Goal: Browse casually: Explore the website without a specific task or goal

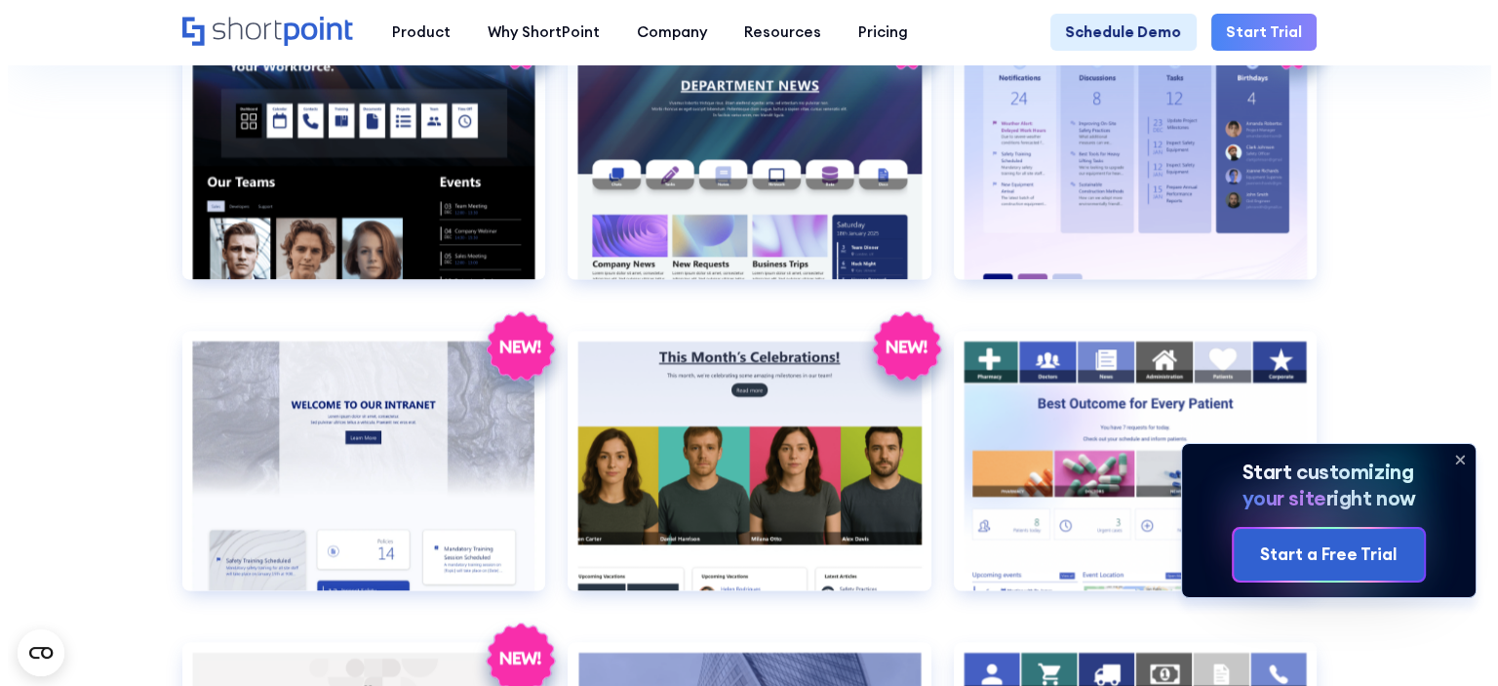
scroll to position [2535, 0]
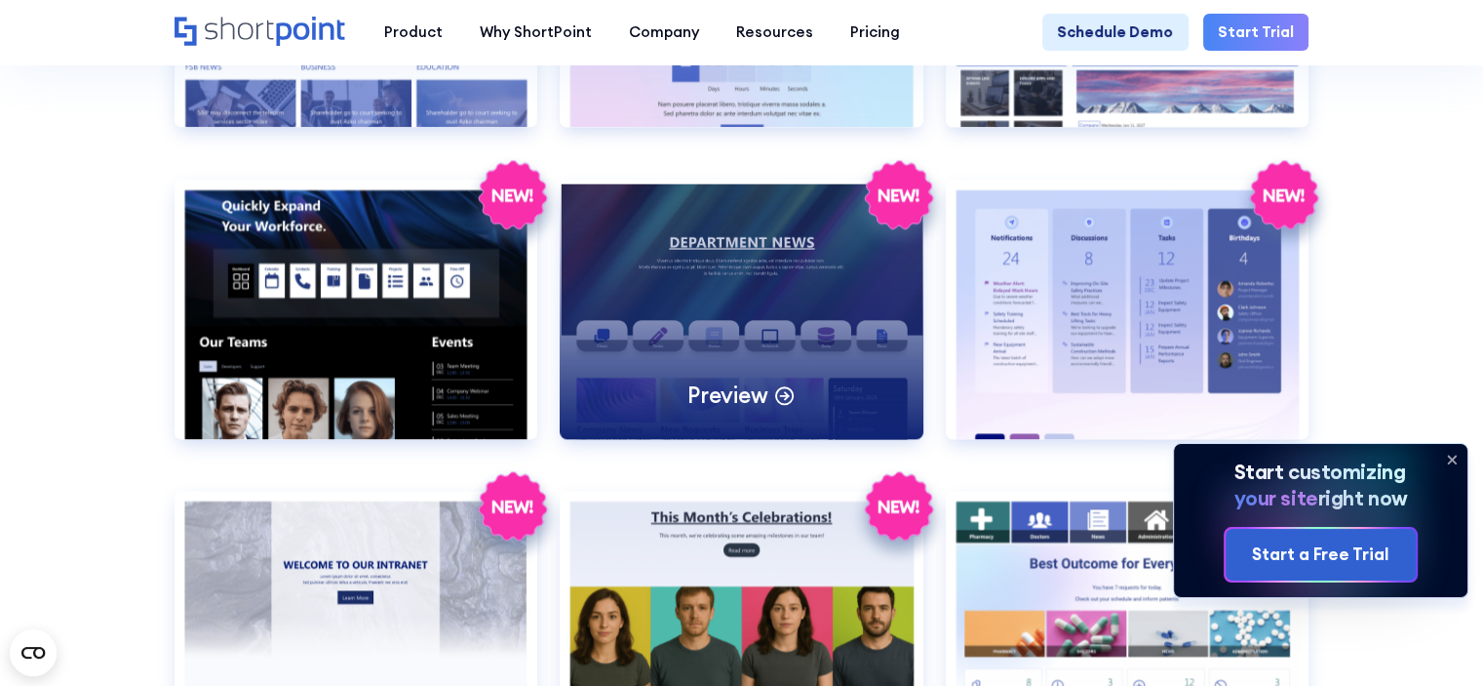
click at [721, 410] on p "Preview" at bounding box center [727, 394] width 80 height 29
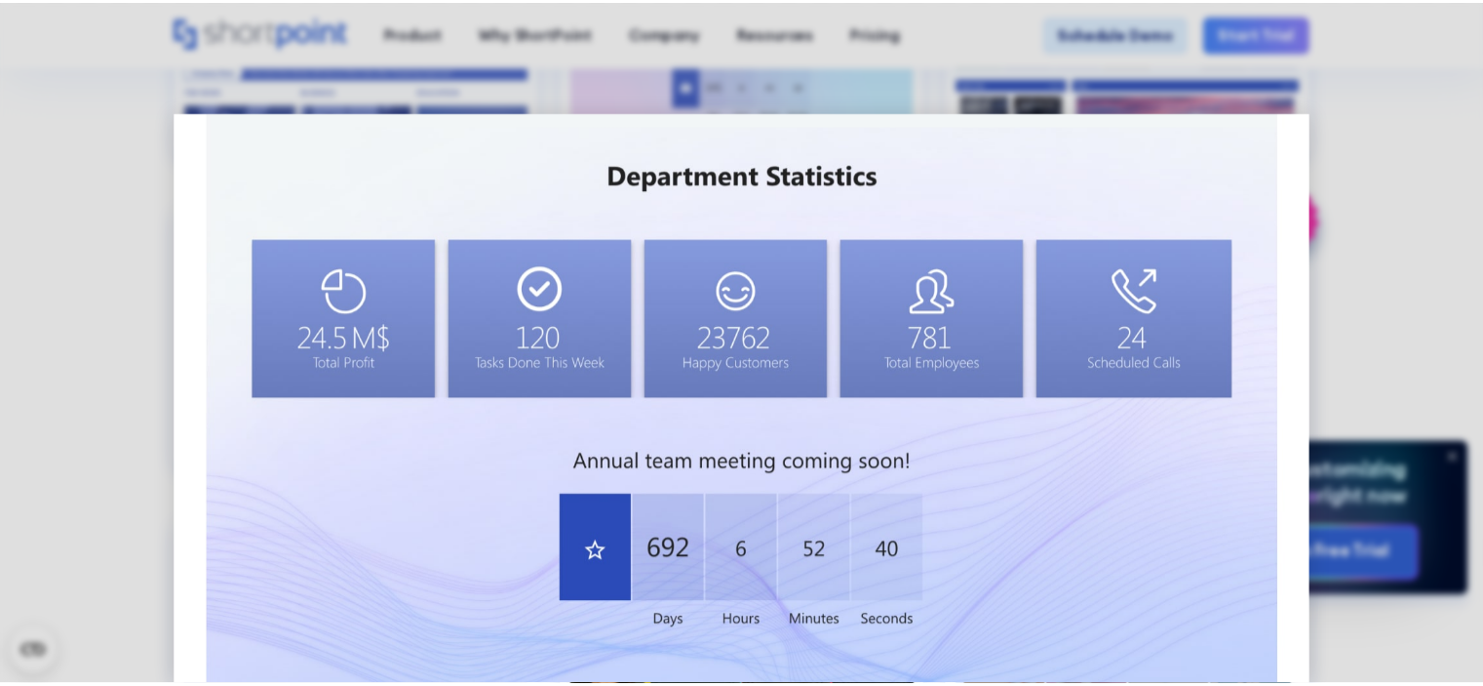
scroll to position [1613, 0]
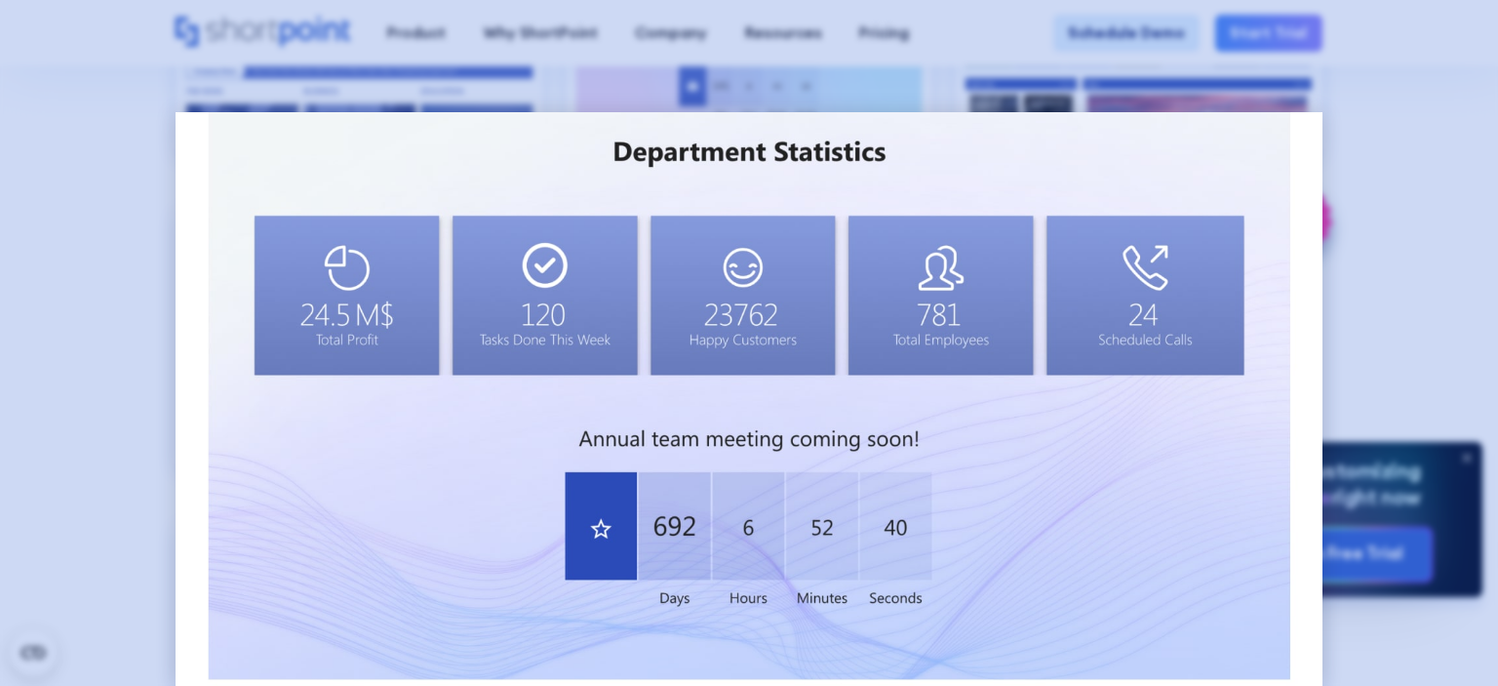
click at [25, 492] on div at bounding box center [749, 343] width 1498 height 686
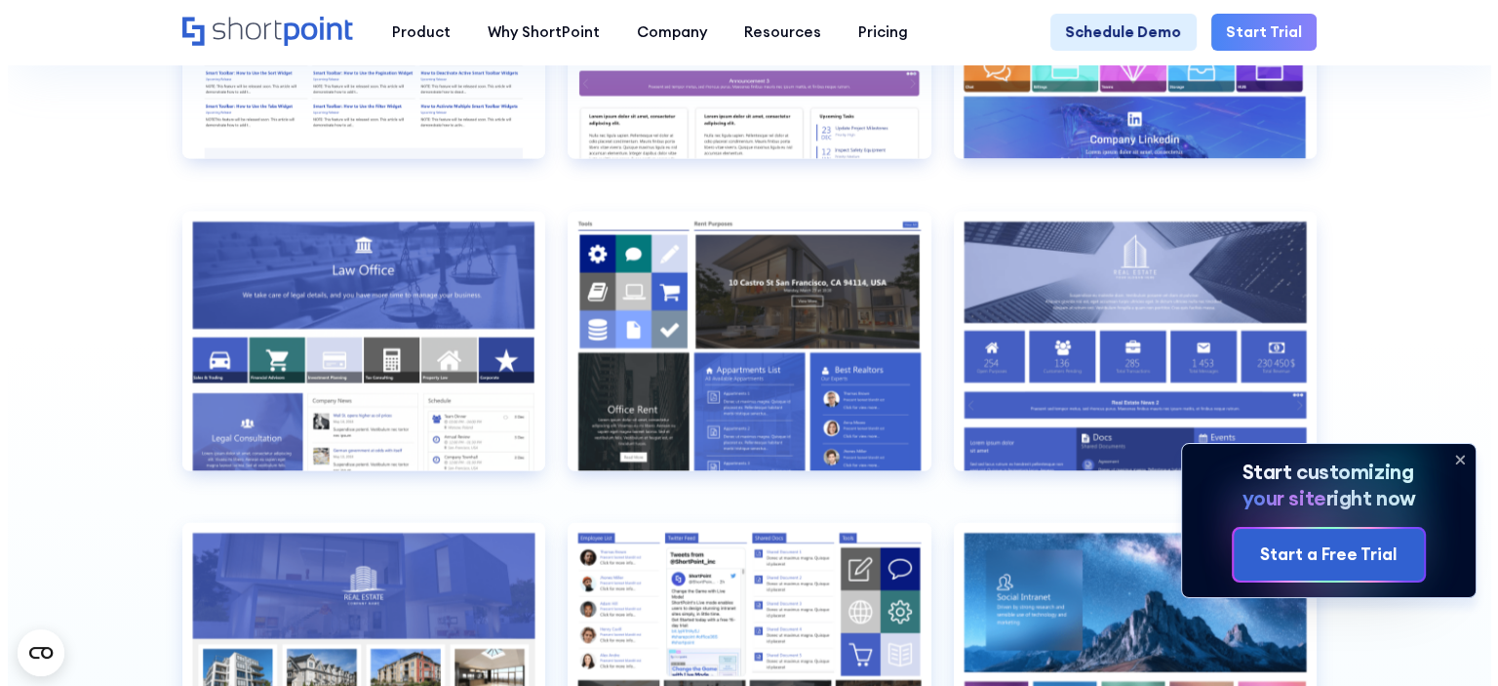
scroll to position [4096, 0]
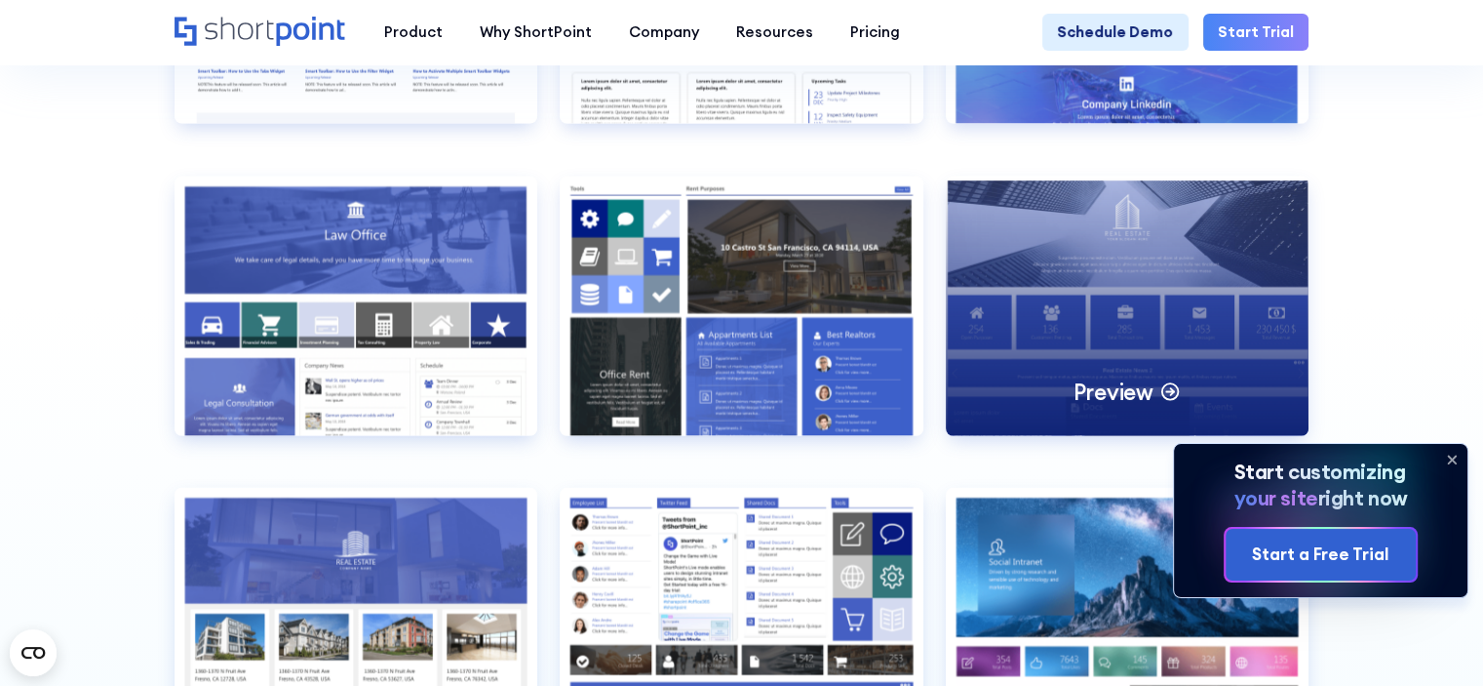
click at [1077, 283] on div "Preview" at bounding box center [1128, 305] width 364 height 259
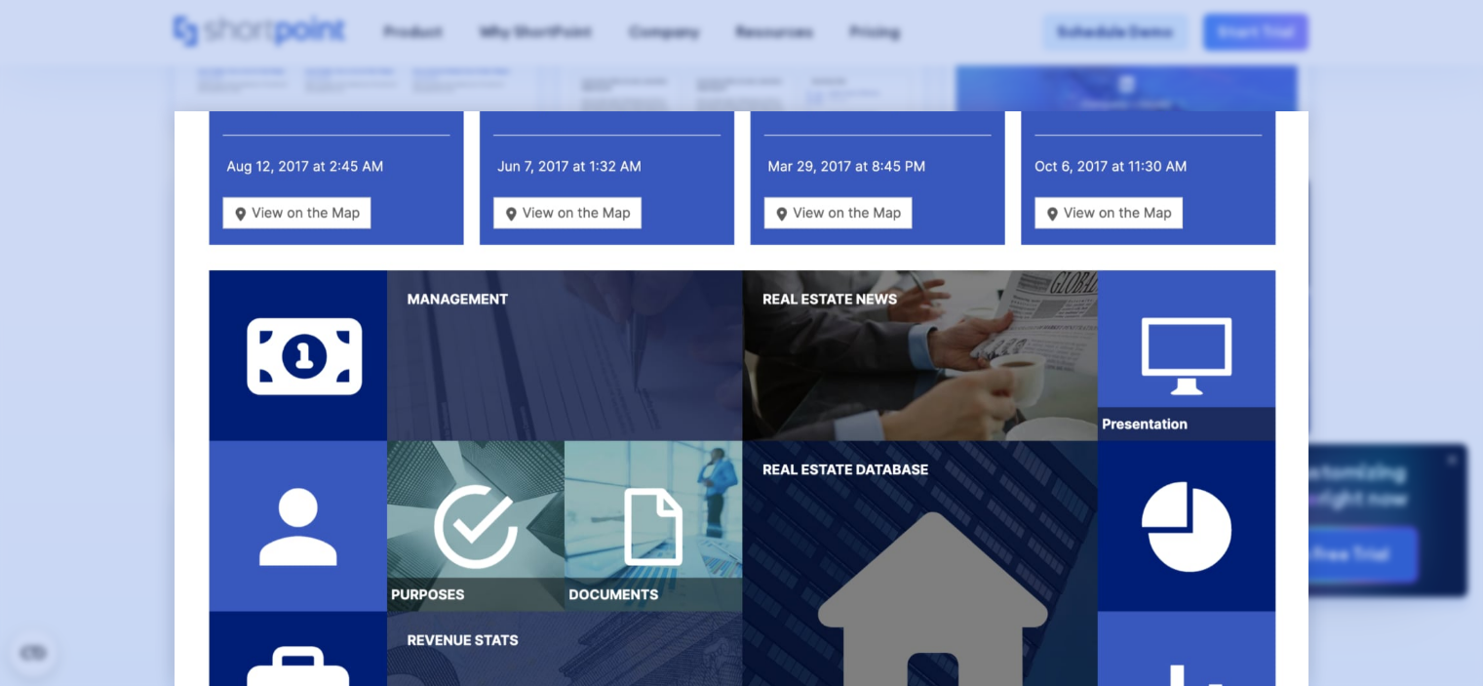
scroll to position [0, 0]
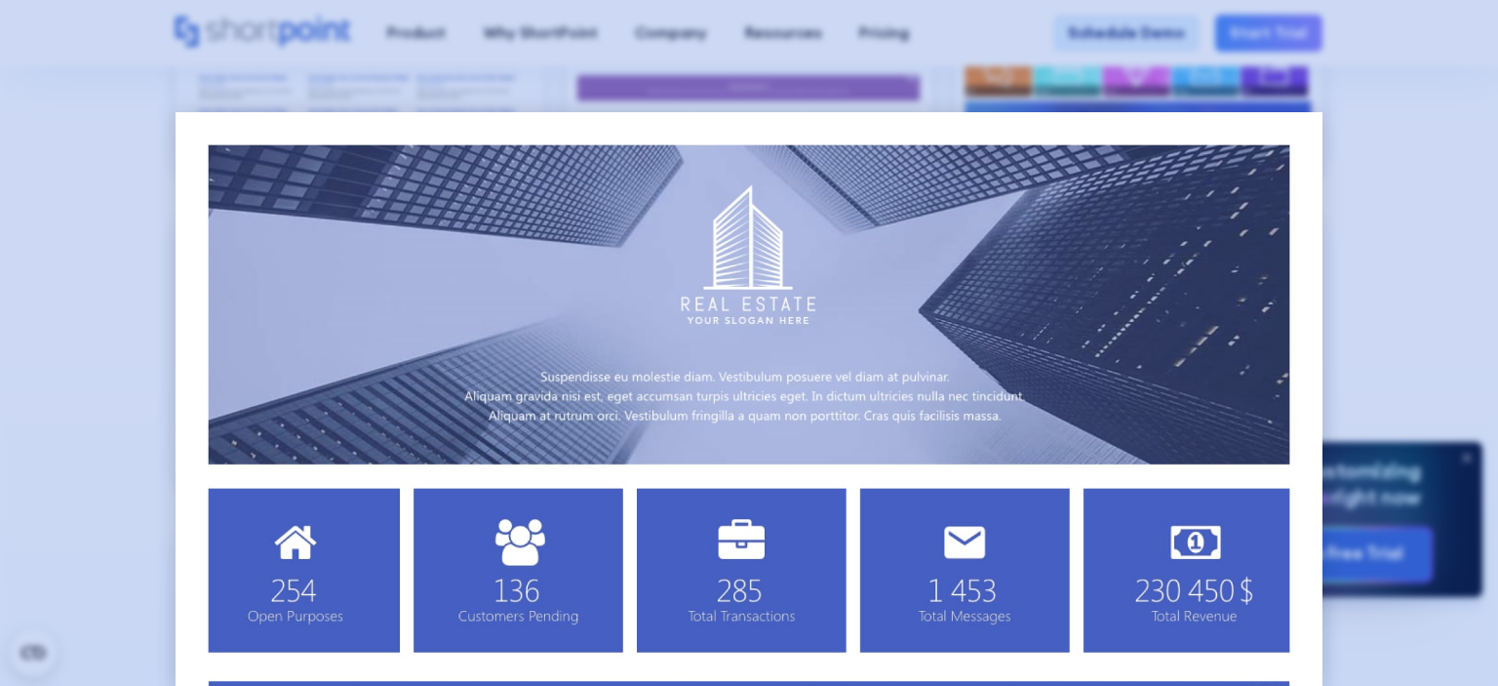
click at [113, 366] on div at bounding box center [749, 343] width 1498 height 686
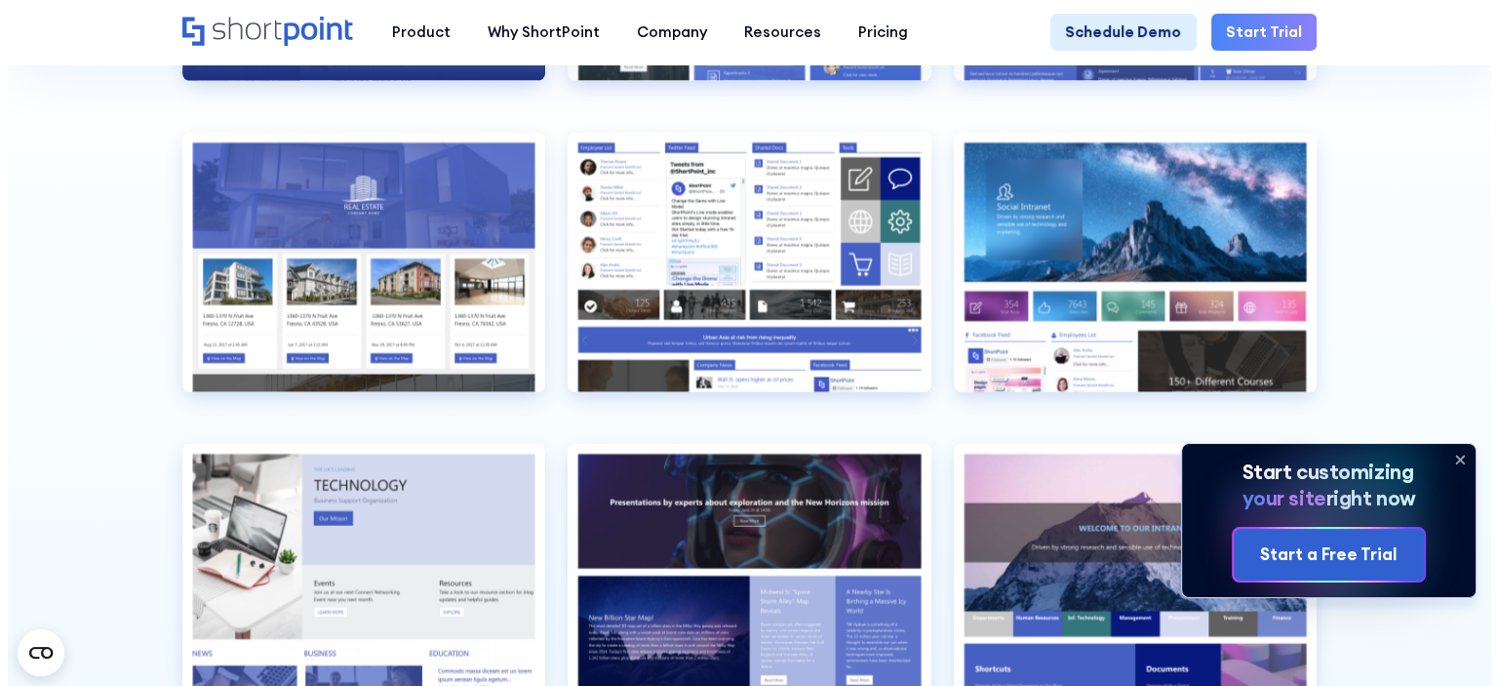
scroll to position [4486, 0]
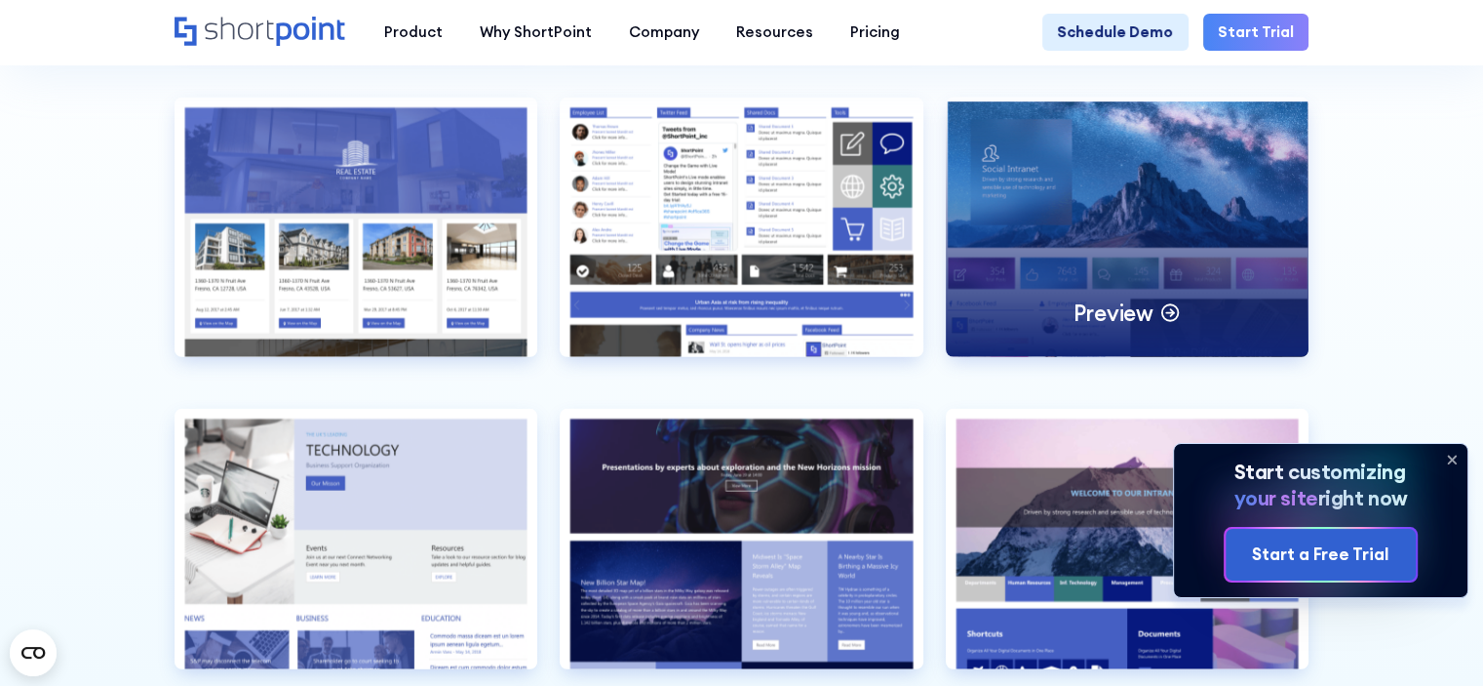
click at [1102, 273] on div "Preview" at bounding box center [1128, 227] width 364 height 259
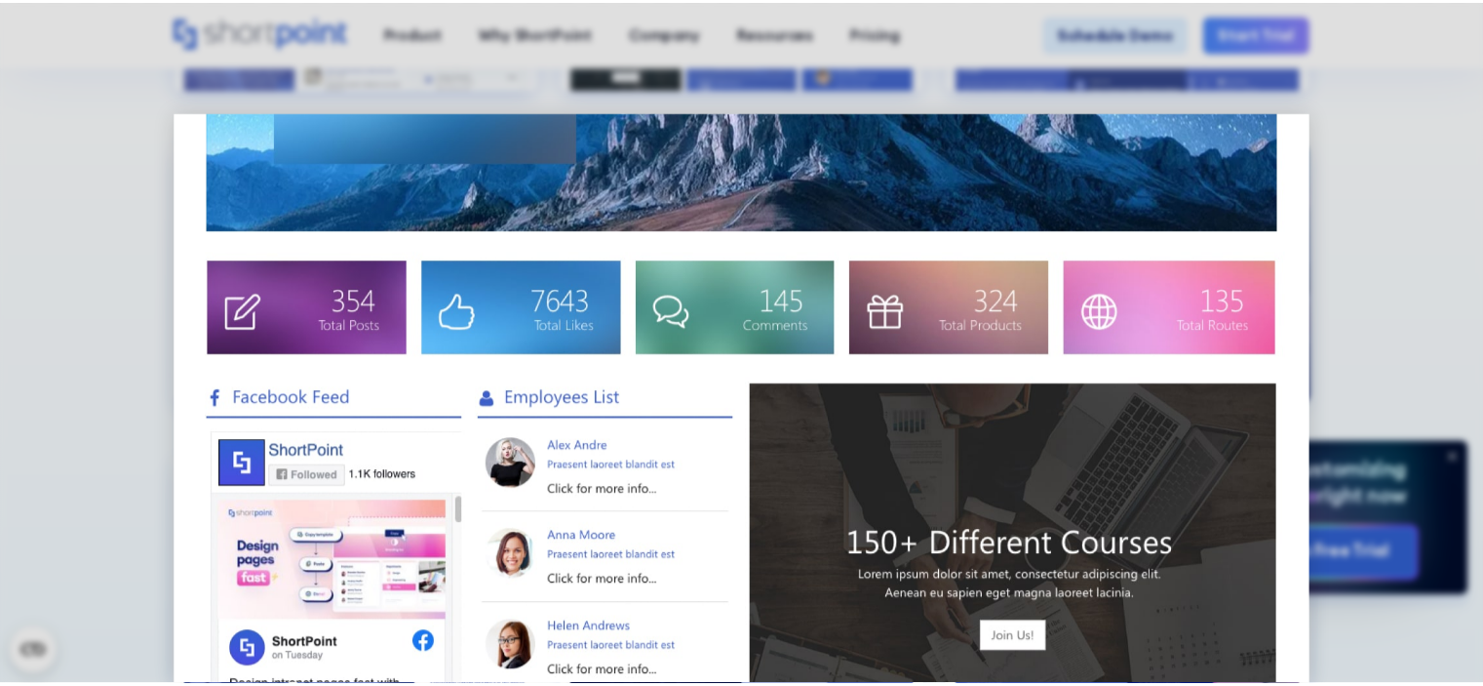
scroll to position [351, 0]
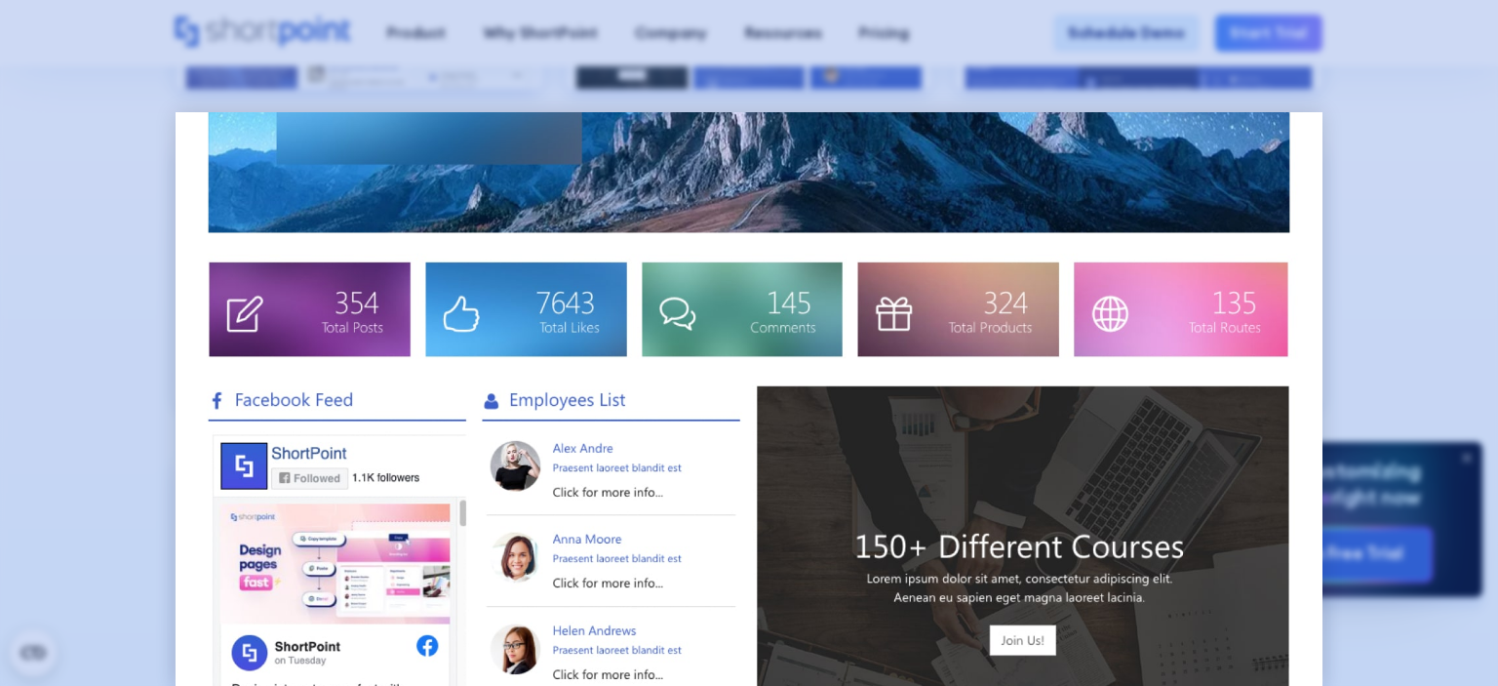
click at [25, 240] on div at bounding box center [749, 343] width 1498 height 686
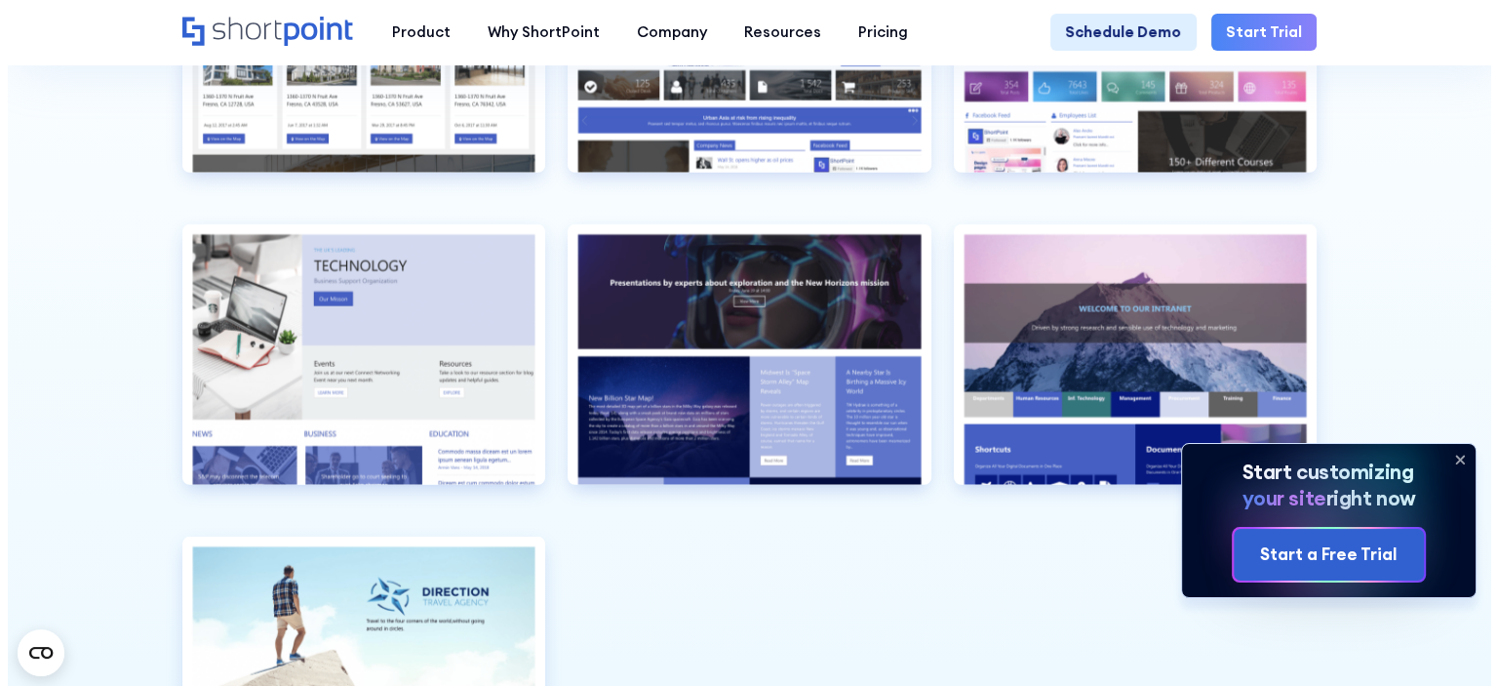
scroll to position [4681, 0]
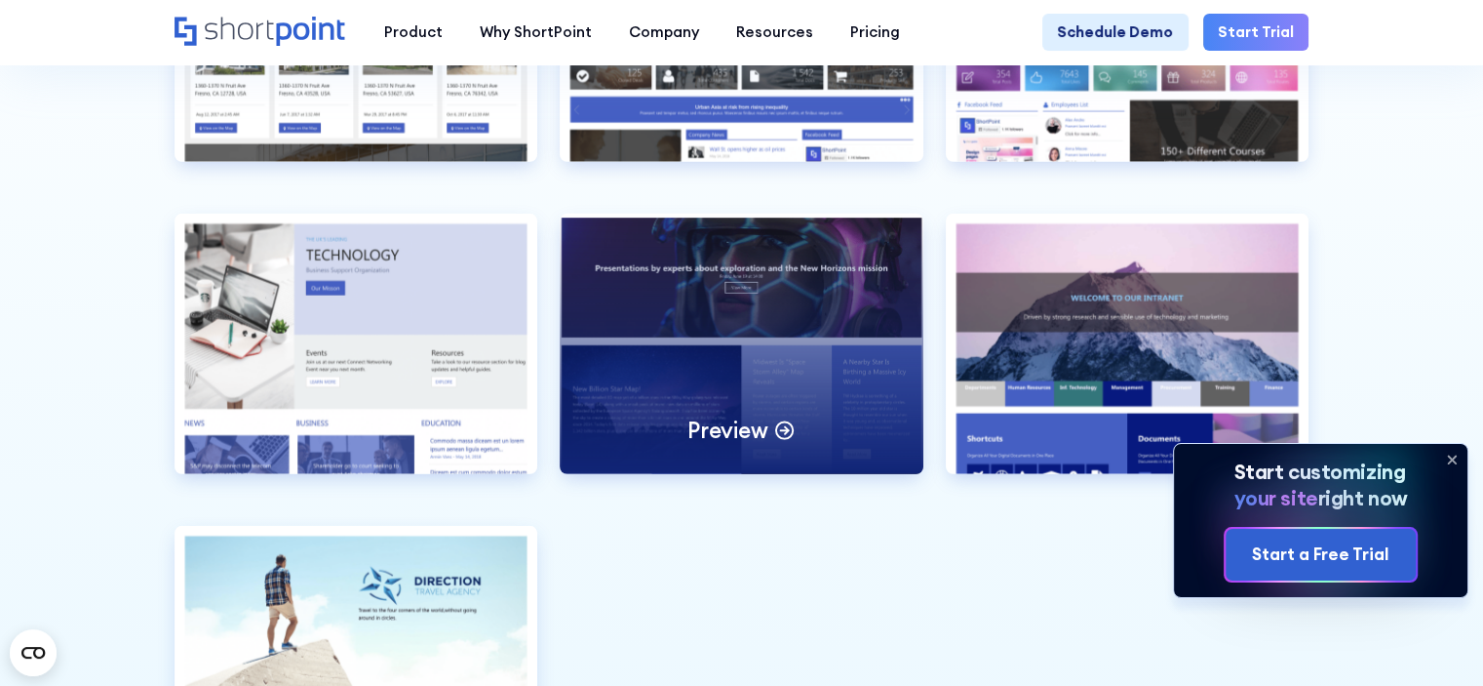
click at [700, 341] on div "Preview" at bounding box center [742, 343] width 364 height 259
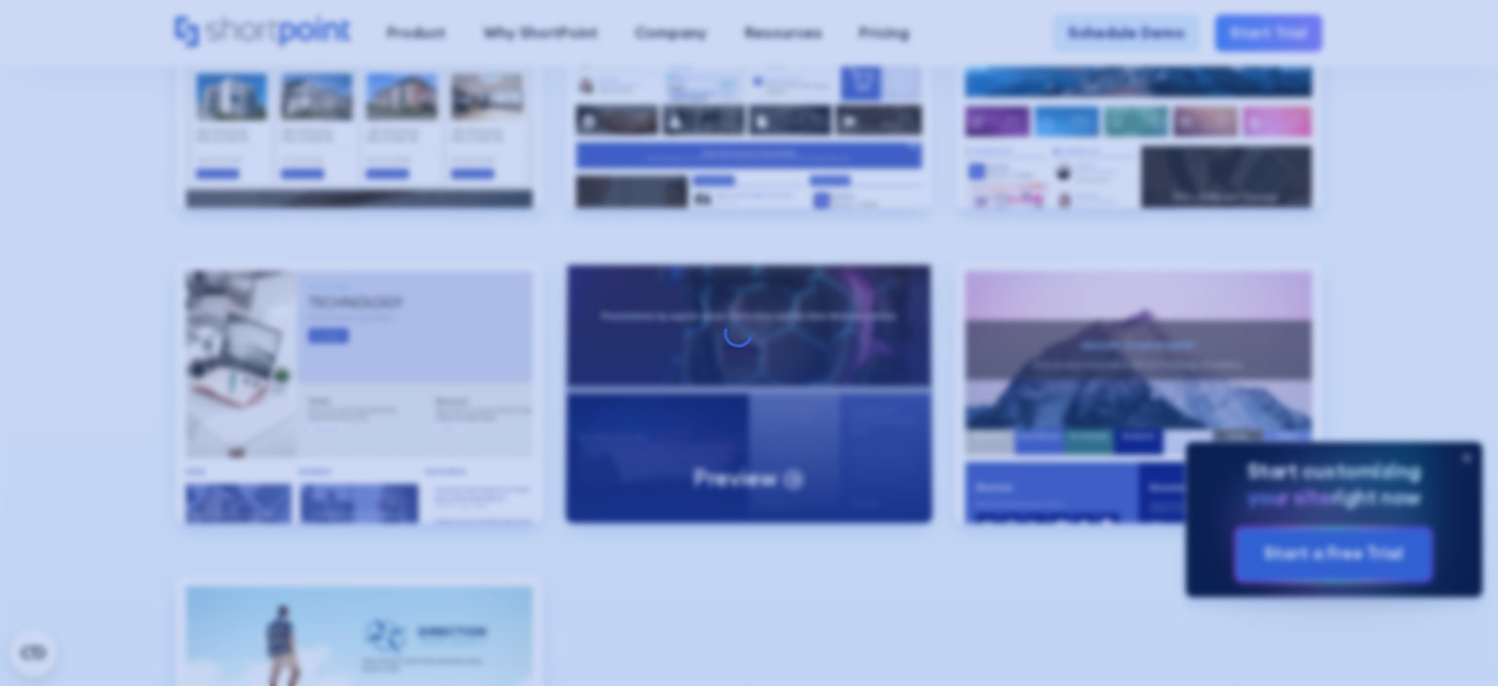
scroll to position [0, 0]
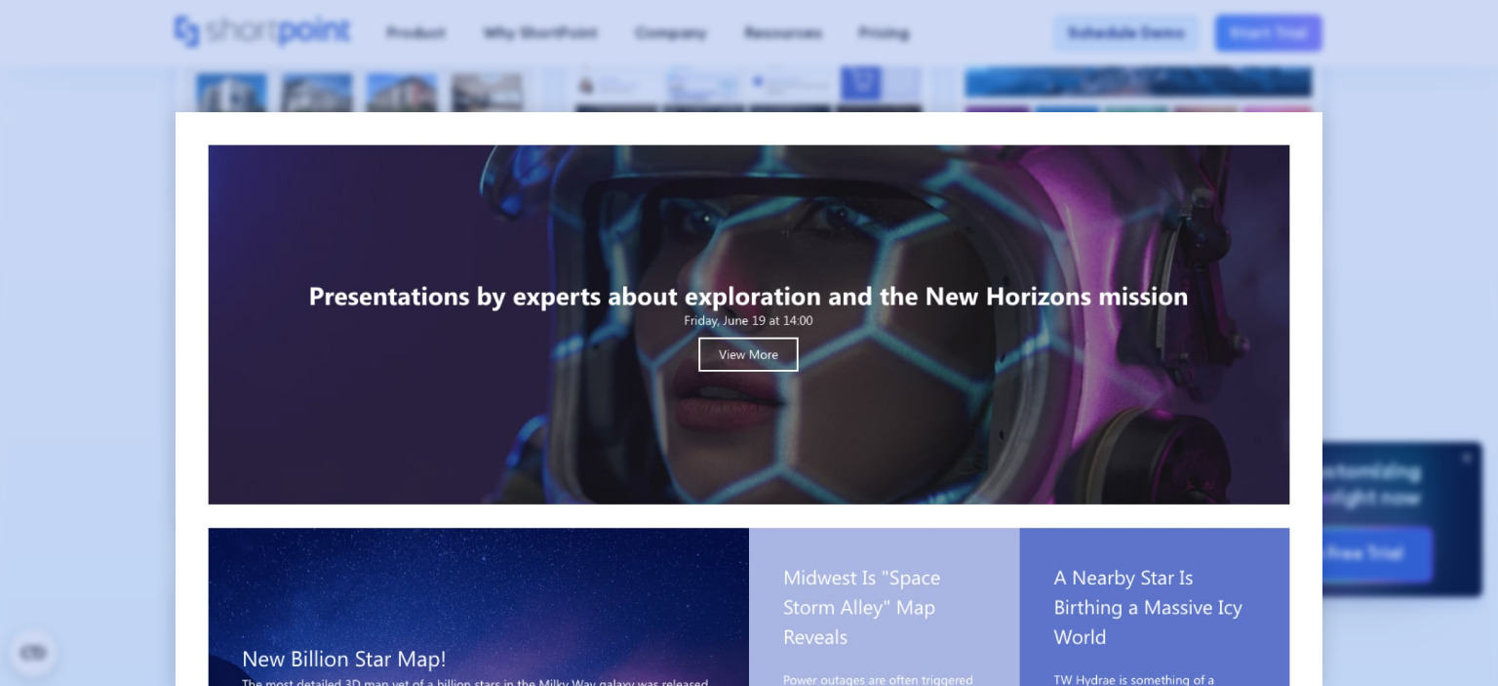
click at [32, 268] on div at bounding box center [749, 343] width 1498 height 686
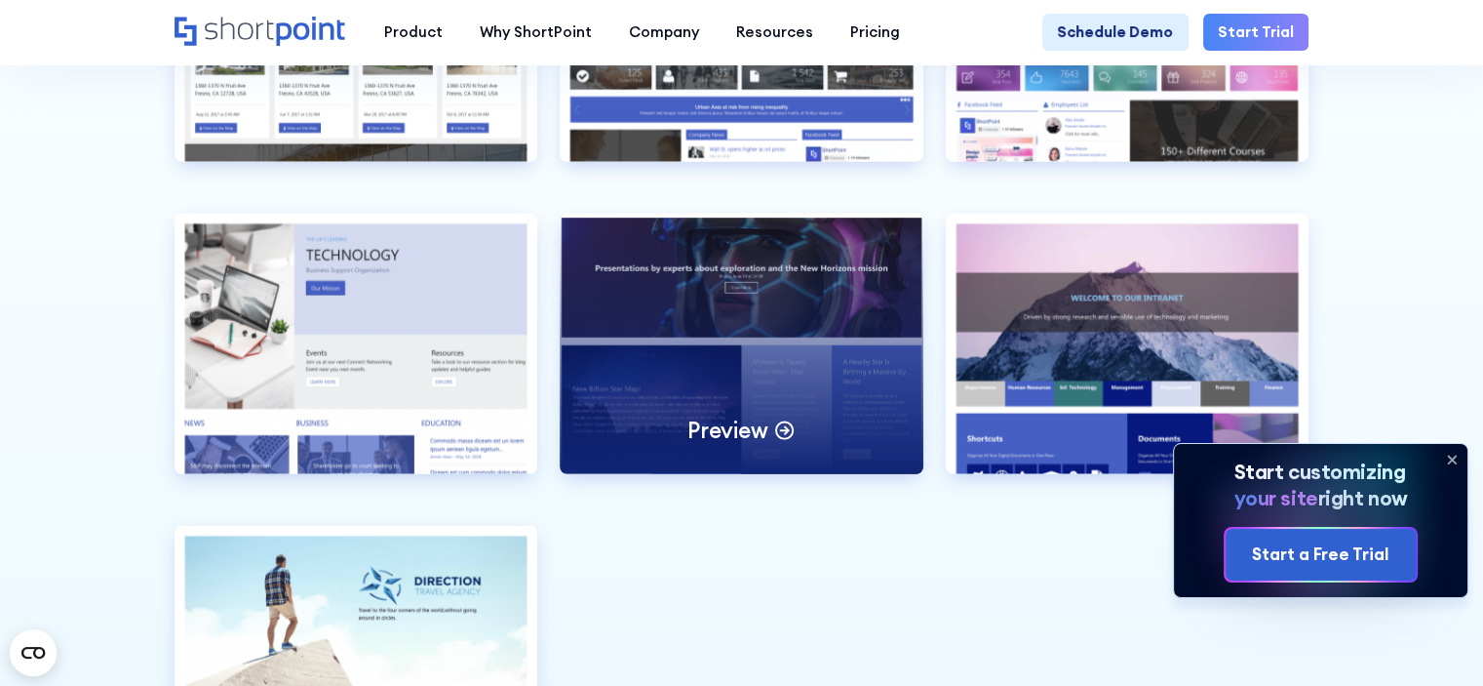
click at [766, 364] on div "Preview" at bounding box center [742, 343] width 364 height 259
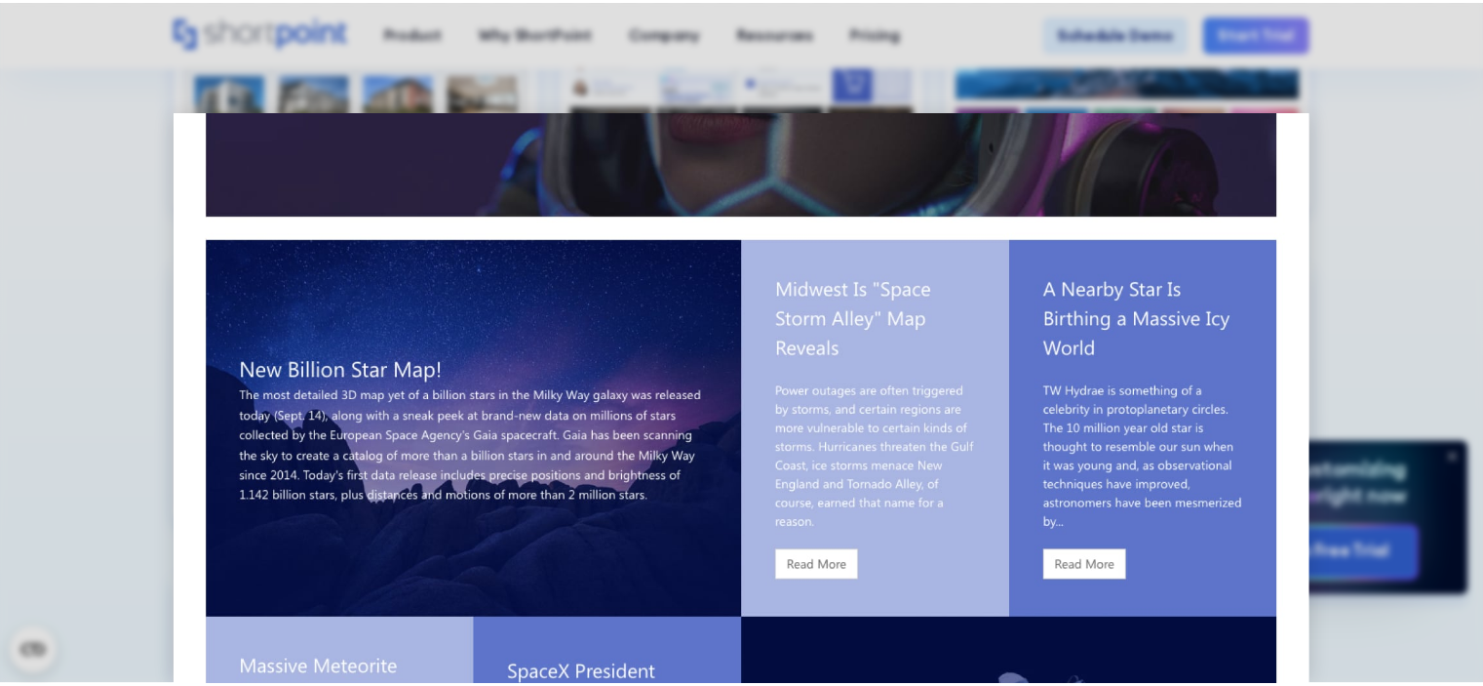
scroll to position [293, 0]
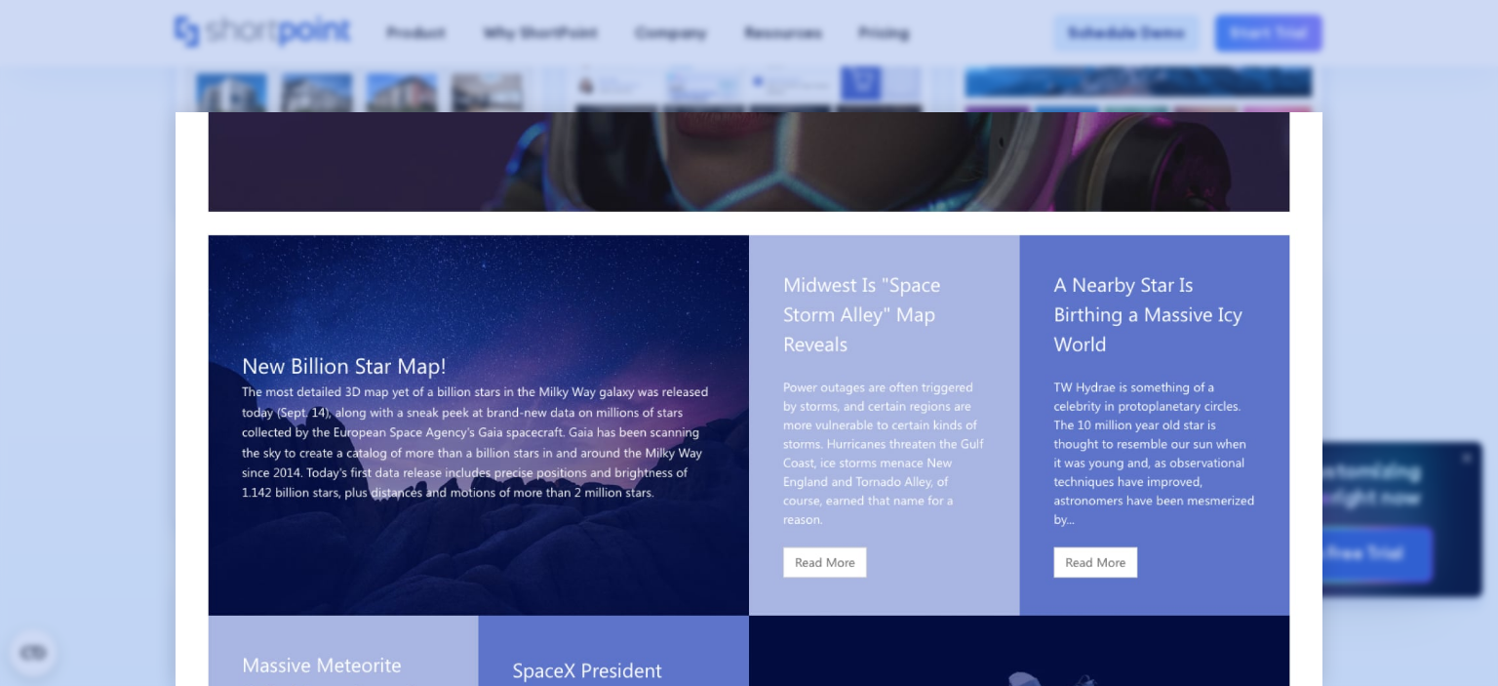
click at [70, 129] on div at bounding box center [749, 343] width 1498 height 686
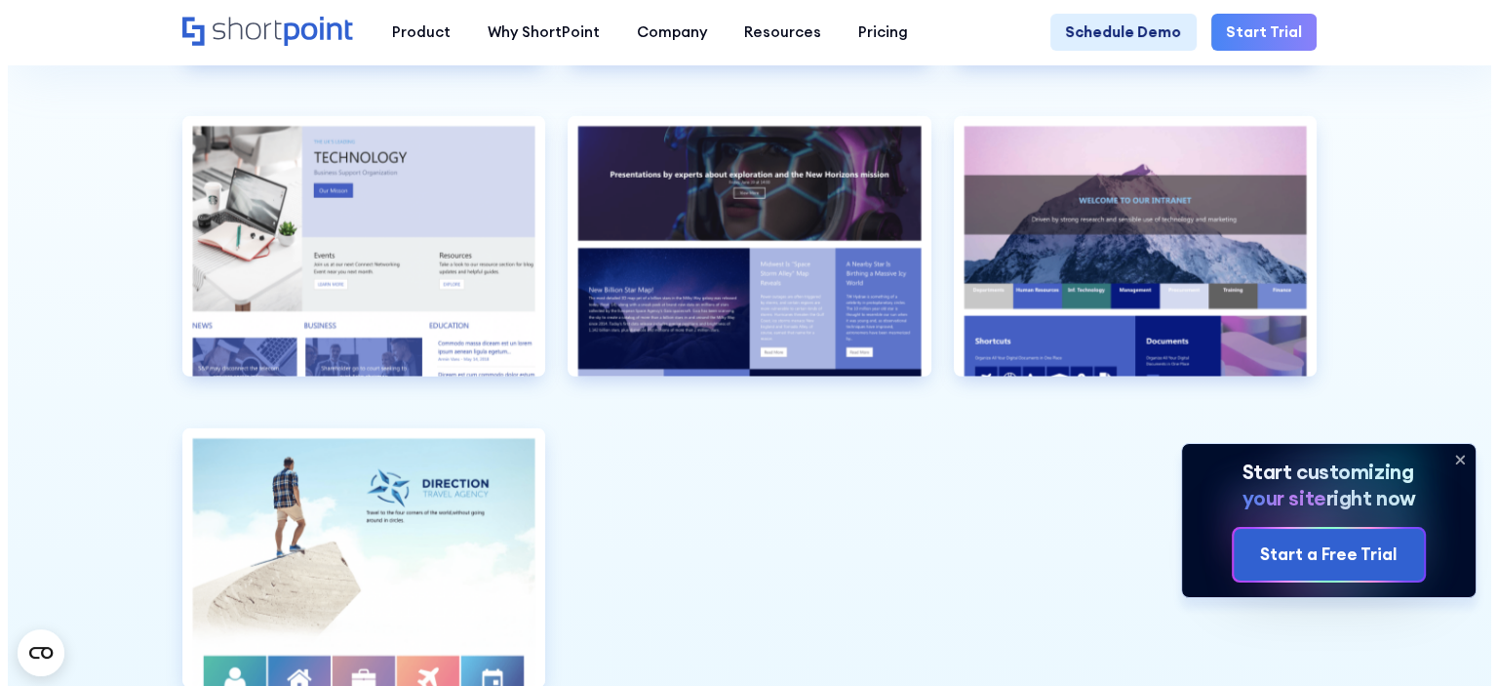
scroll to position [4876, 0]
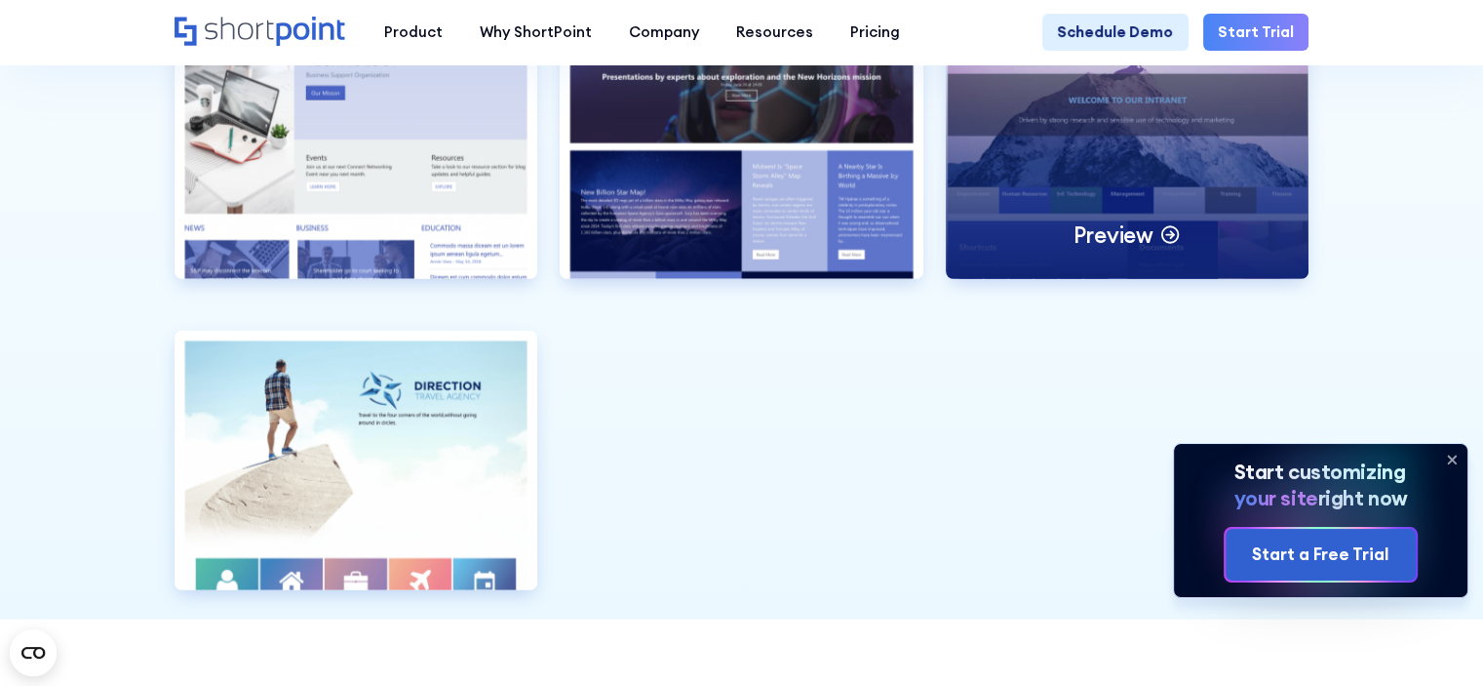
click at [1208, 157] on div "Preview" at bounding box center [1128, 148] width 364 height 259
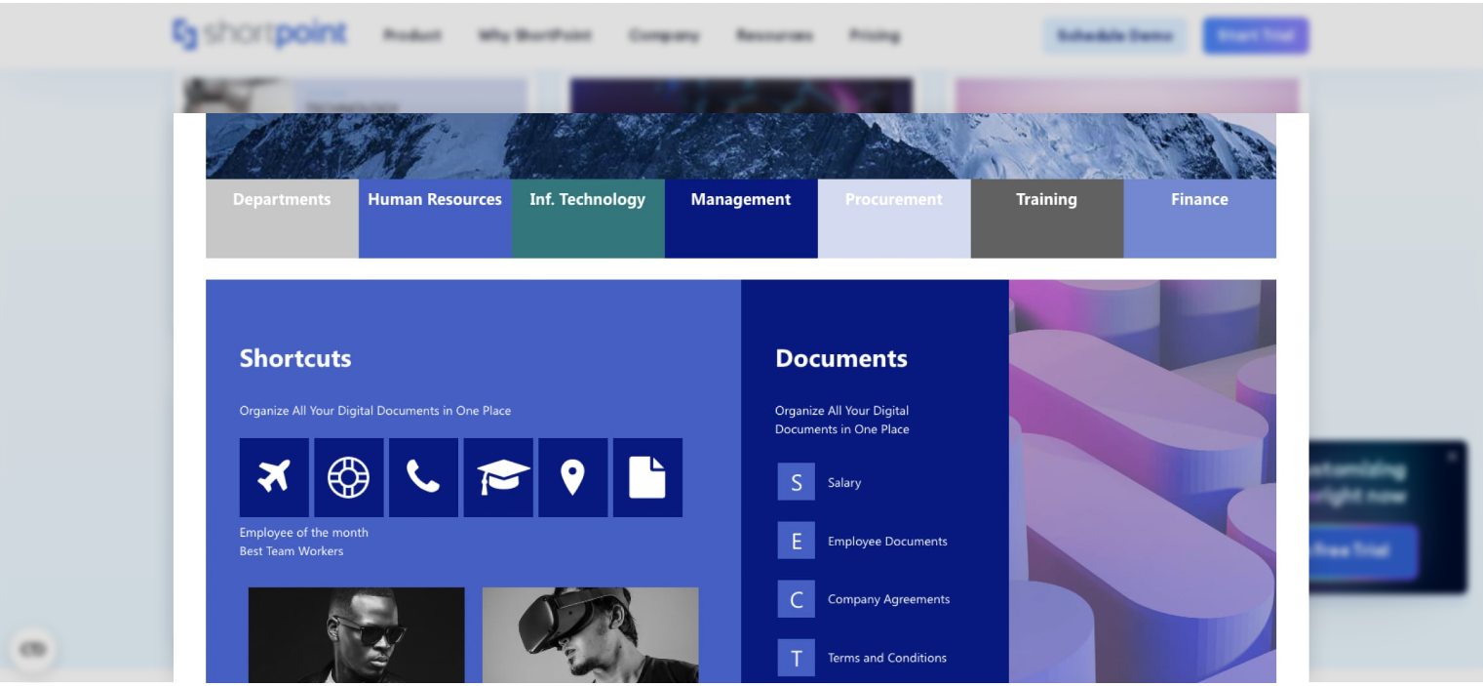
scroll to position [0, 0]
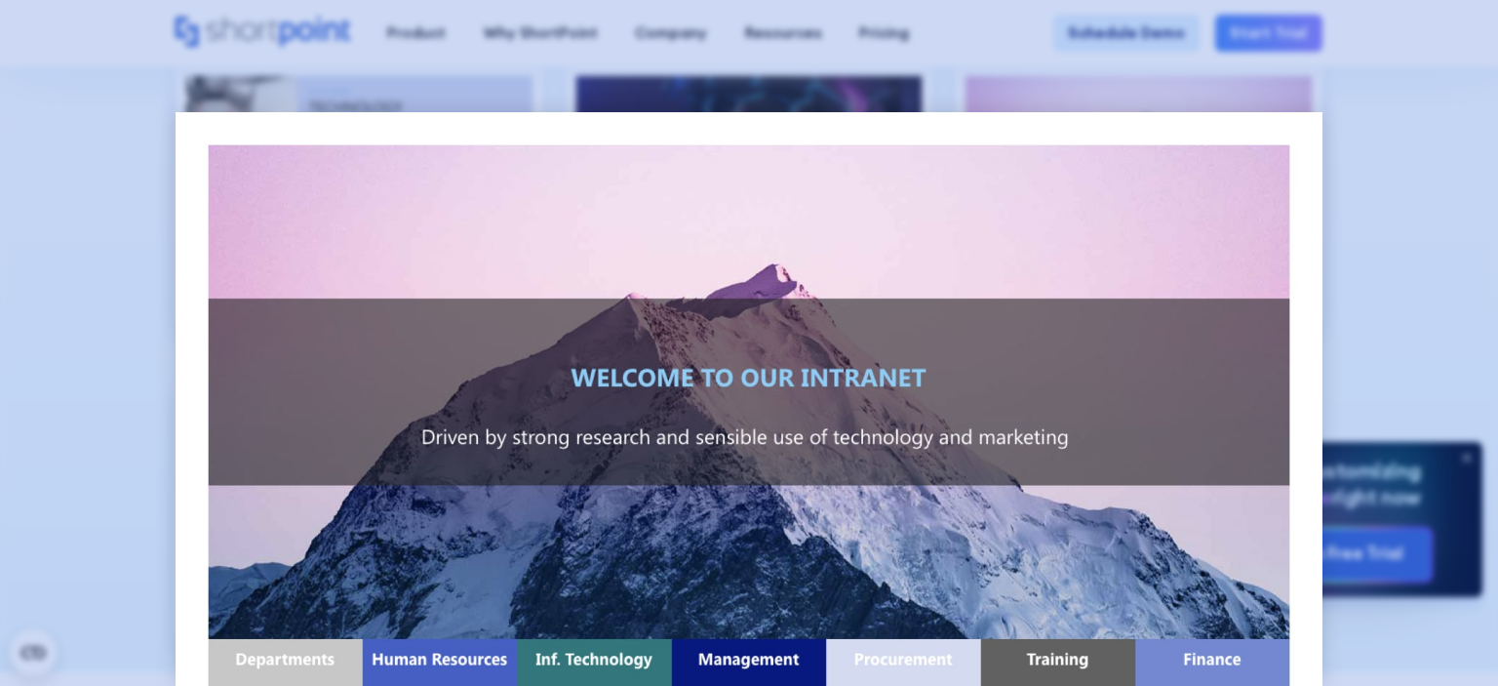
click at [67, 338] on div at bounding box center [749, 343] width 1498 height 686
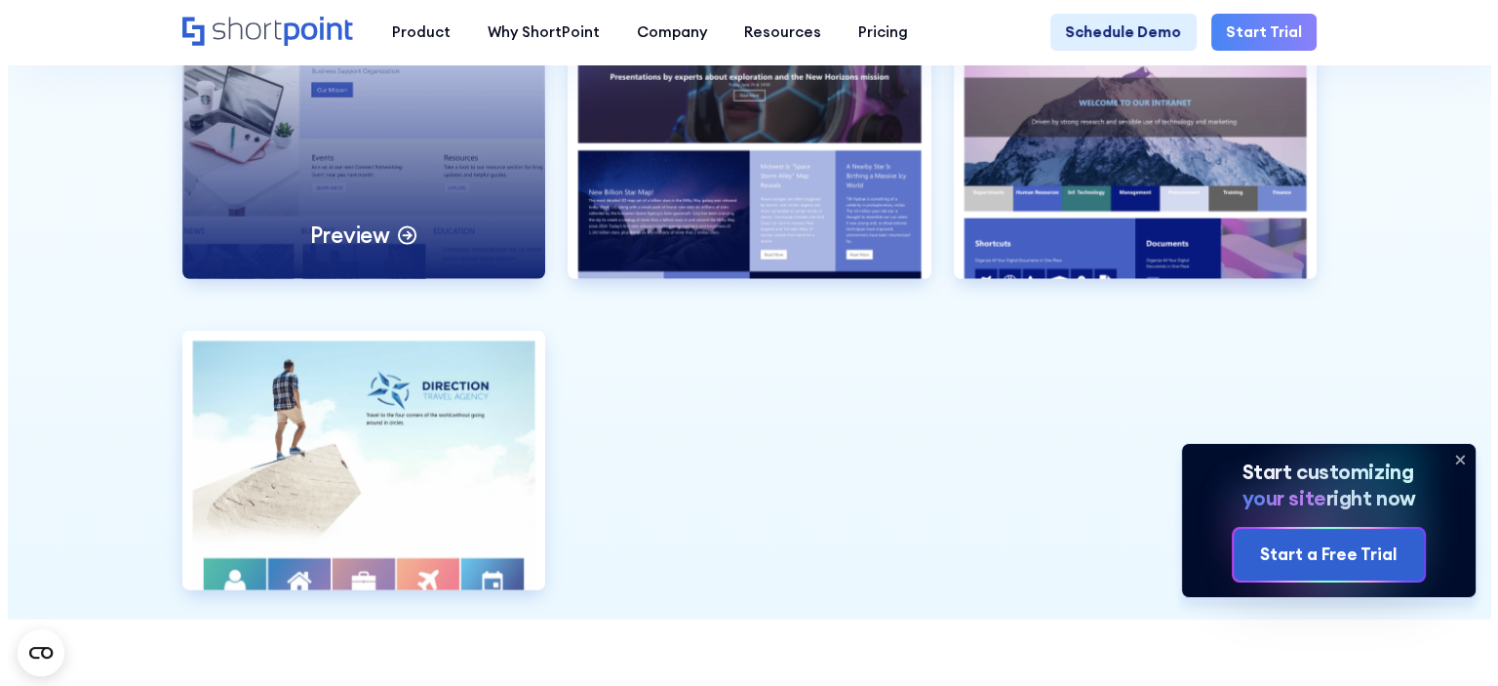
scroll to position [4973, 0]
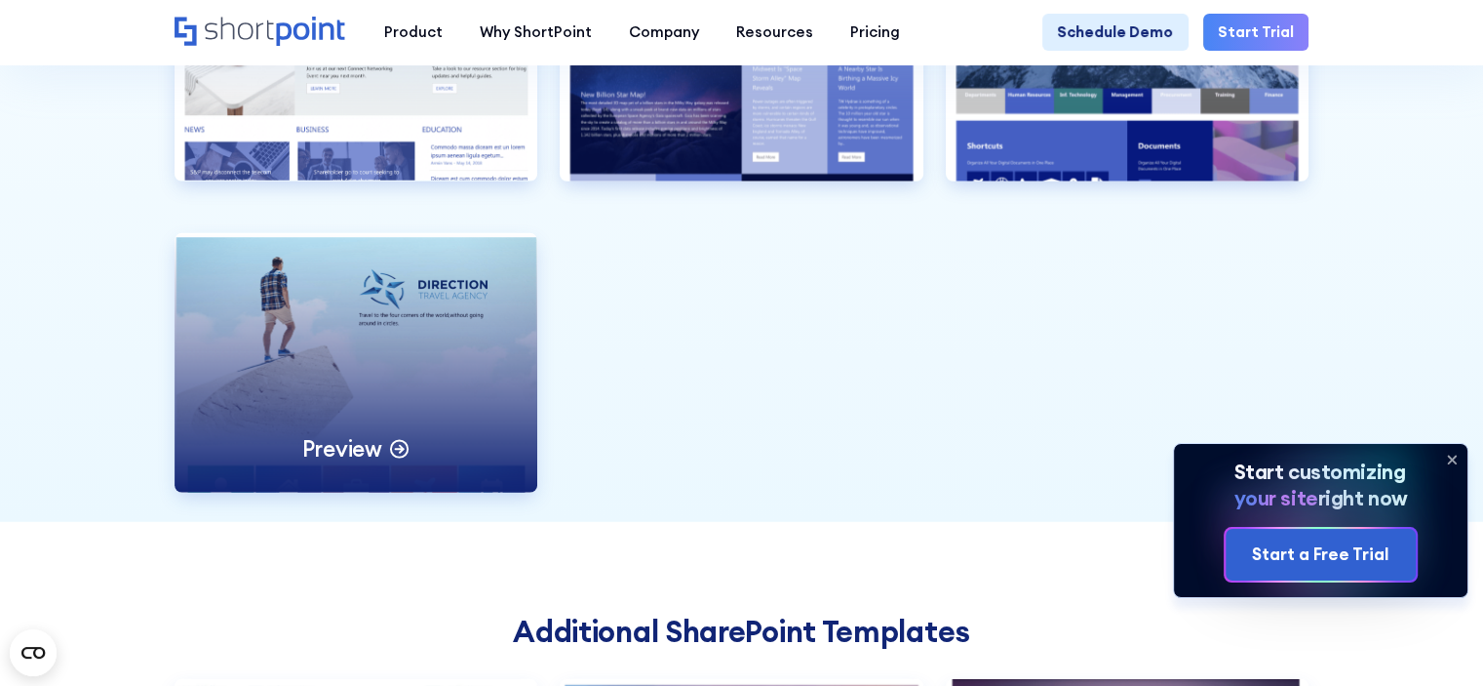
click at [388, 389] on div "Preview" at bounding box center [357, 362] width 364 height 259
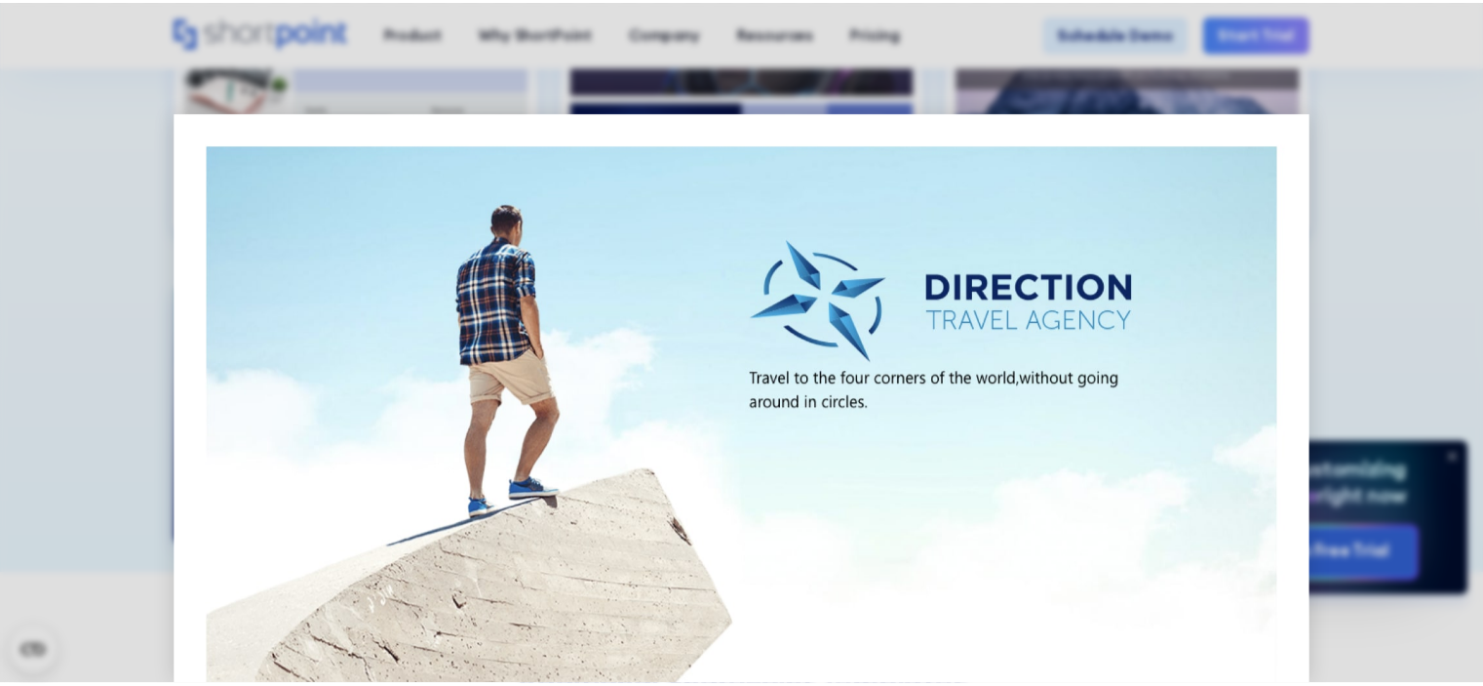
scroll to position [0, 0]
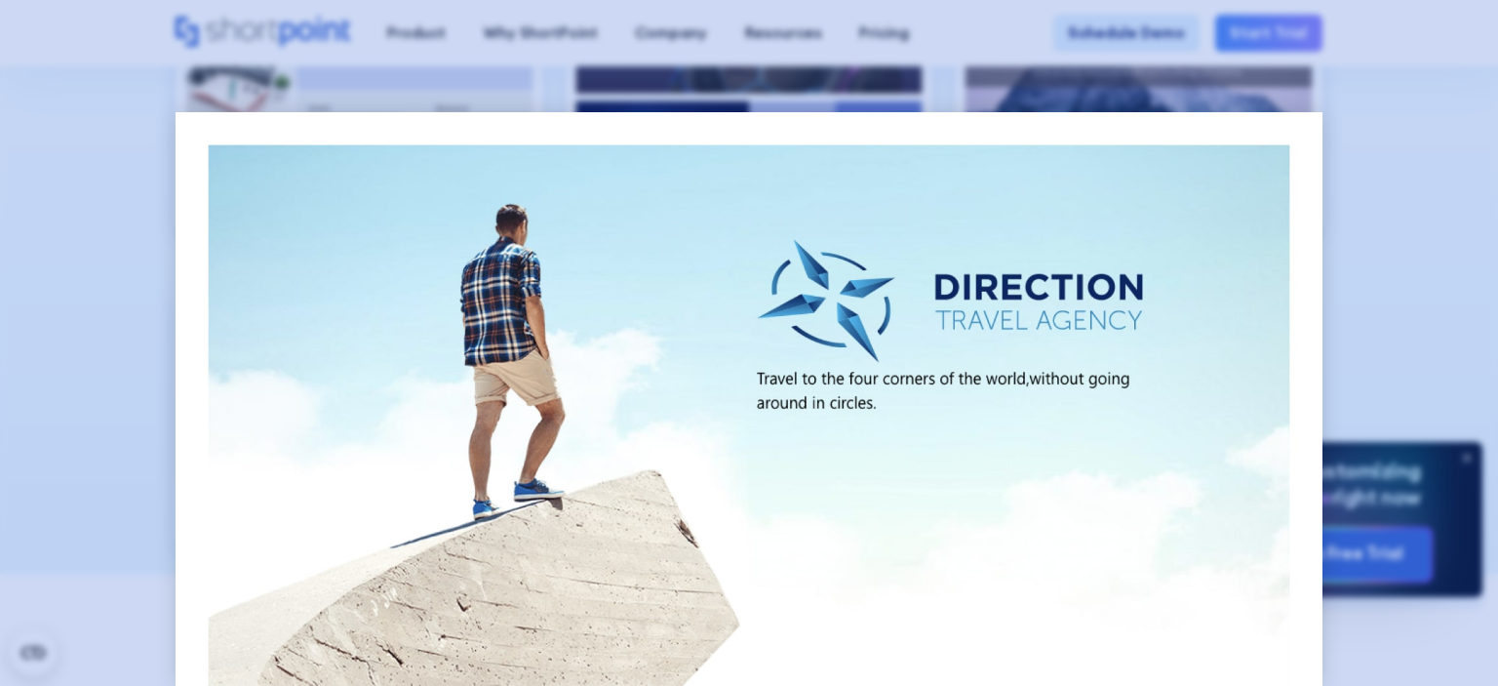
click at [78, 353] on div at bounding box center [749, 343] width 1498 height 686
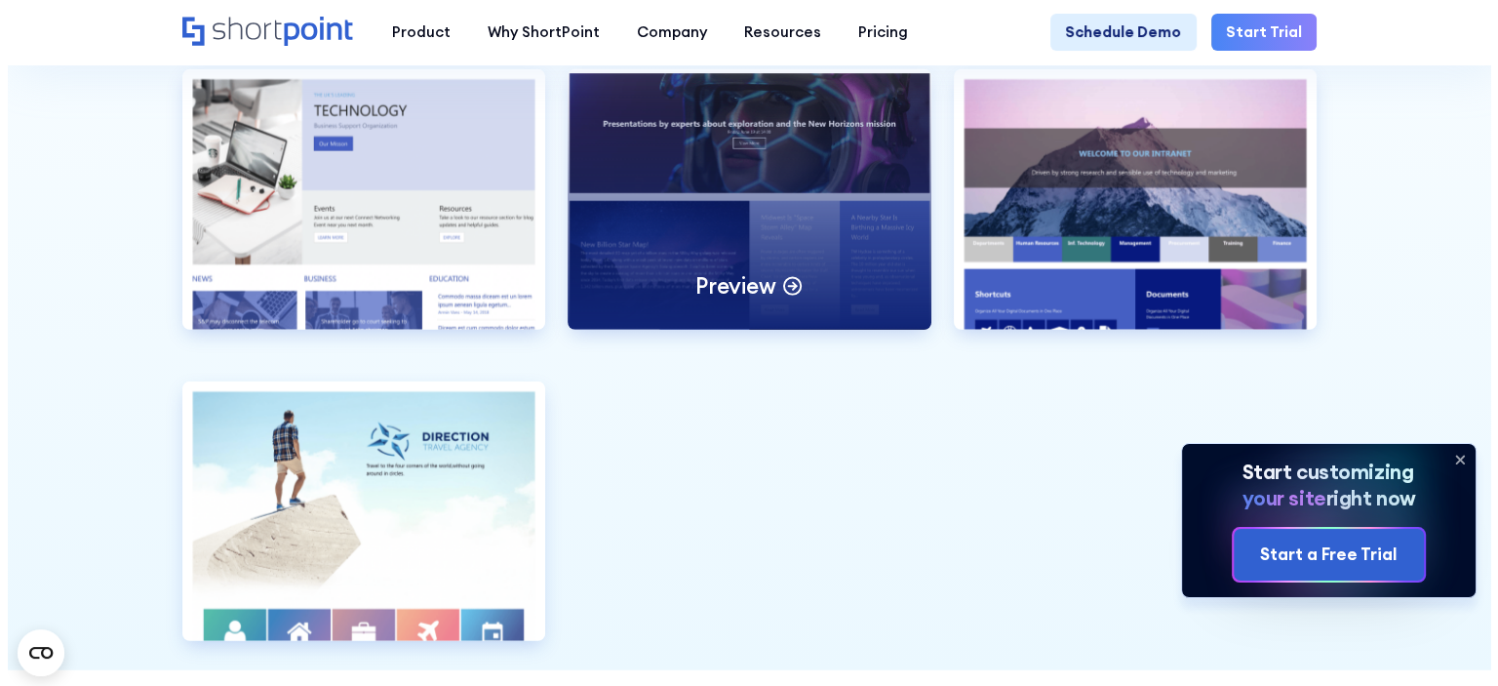
scroll to position [4778, 0]
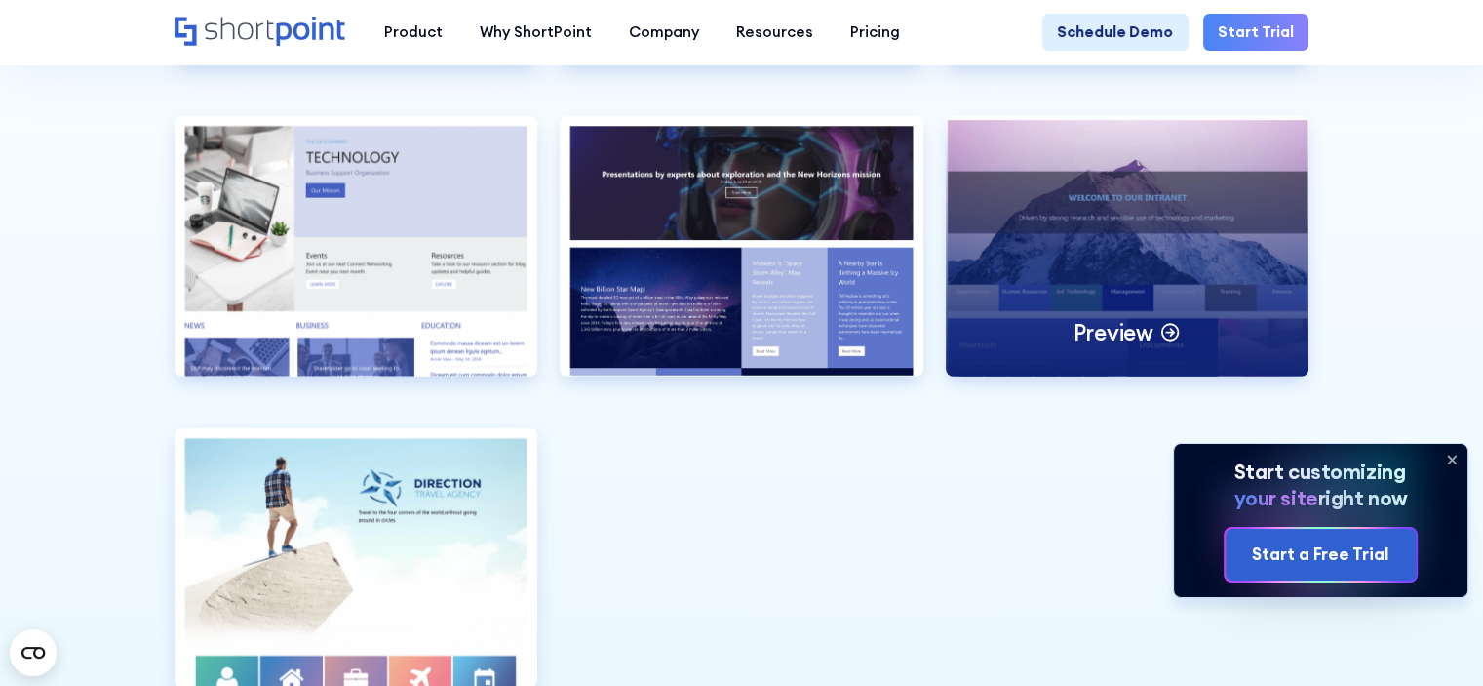
click at [1061, 346] on div "Preview" at bounding box center [1128, 245] width 364 height 259
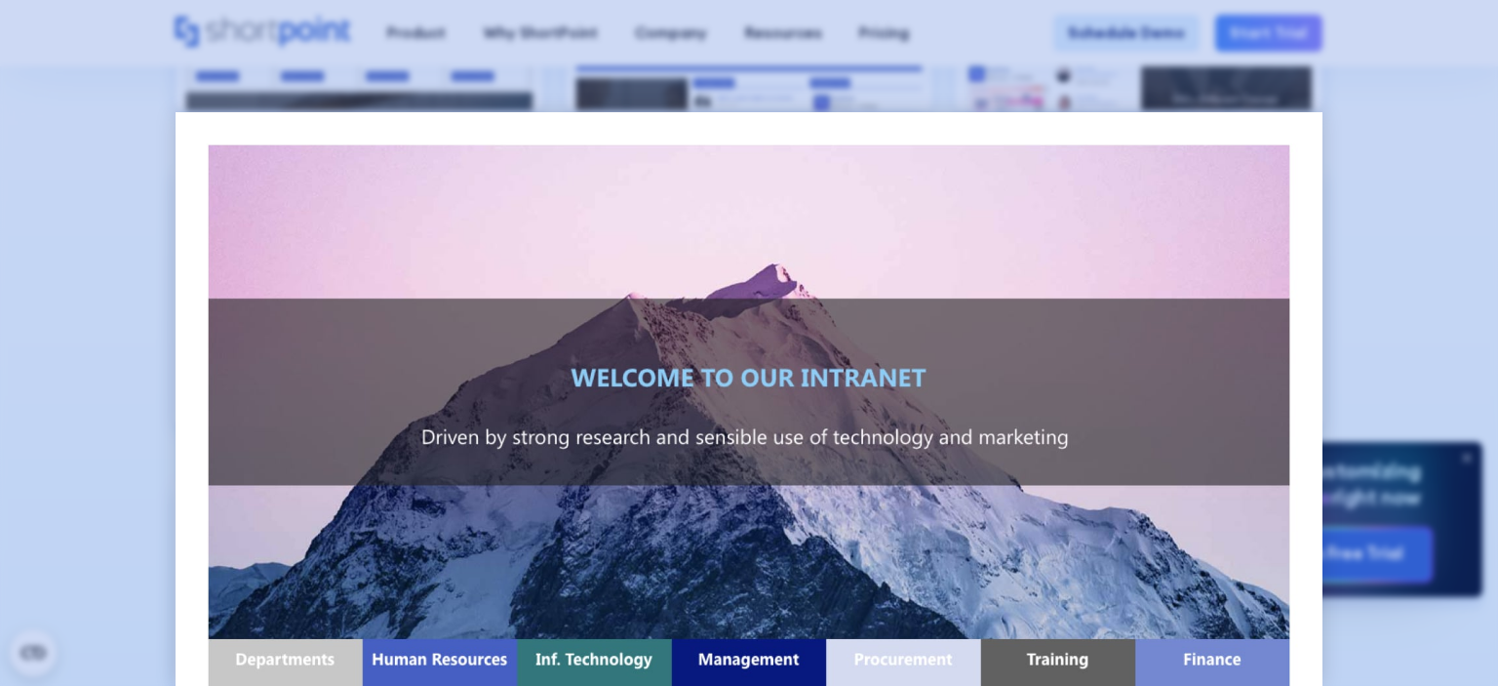
click at [0, 364] on div at bounding box center [749, 343] width 1498 height 686
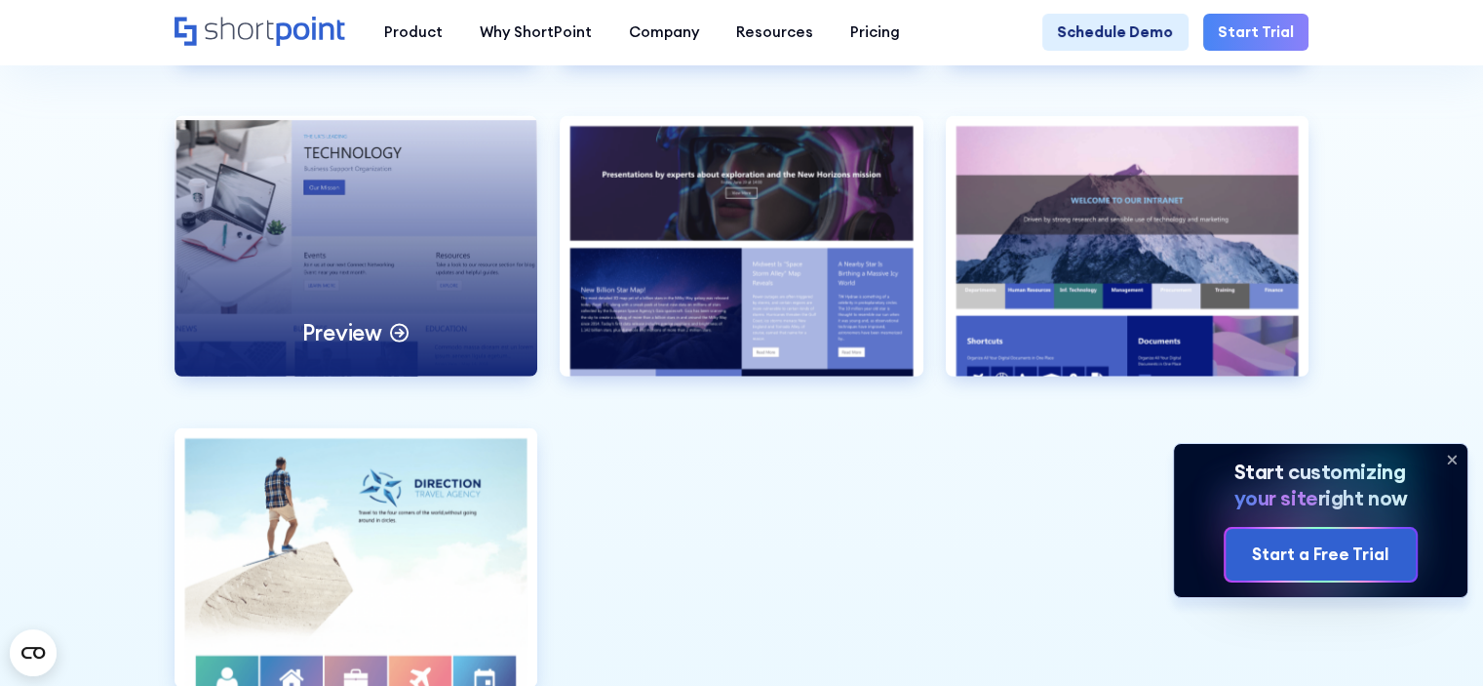
click at [338, 352] on div "Preview" at bounding box center [357, 245] width 364 height 259
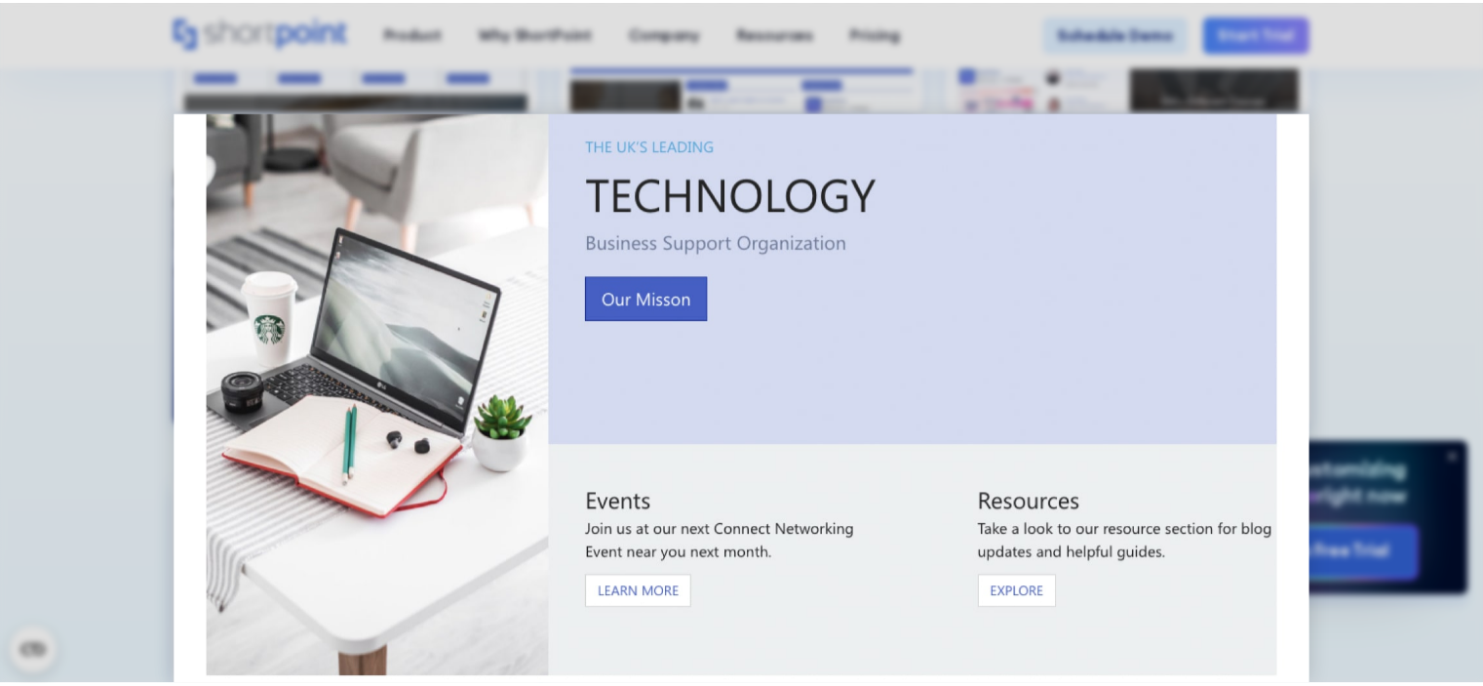
scroll to position [0, 0]
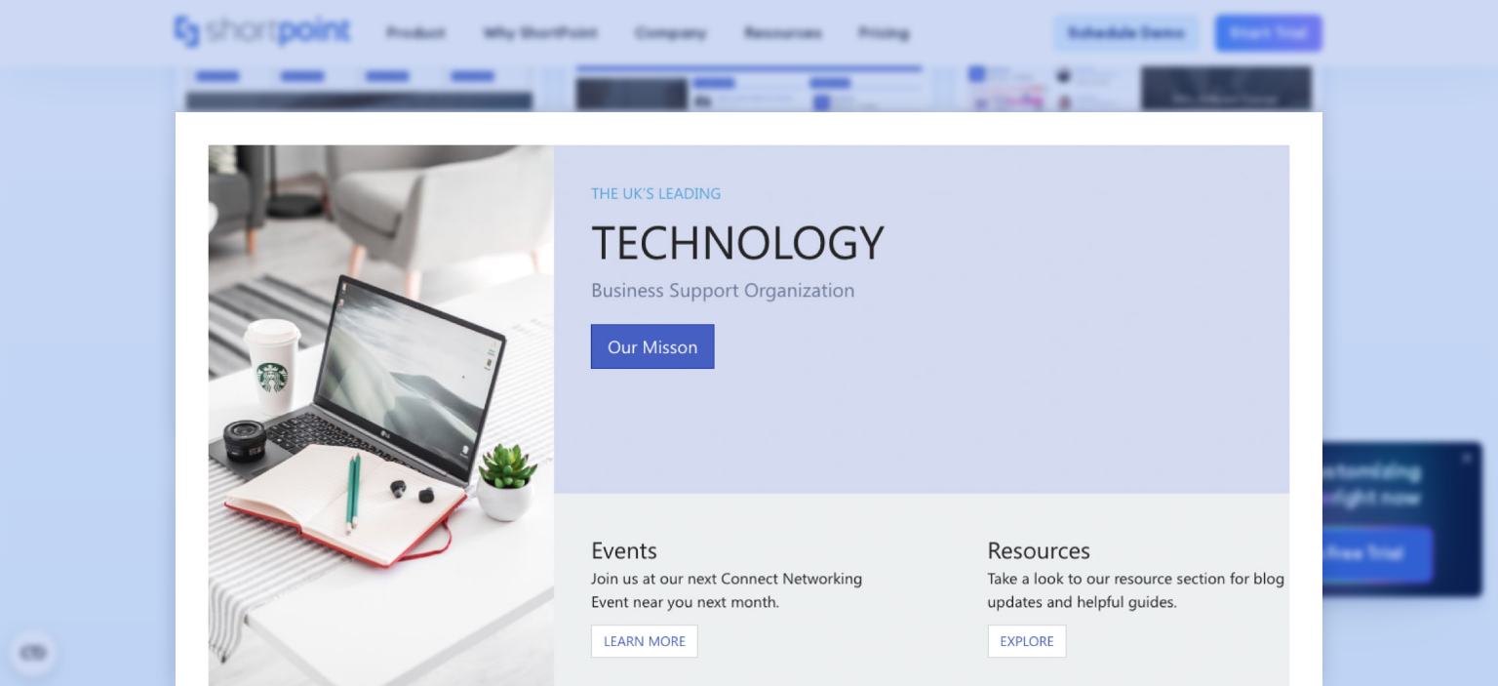
click at [131, 418] on div at bounding box center [749, 343] width 1498 height 686
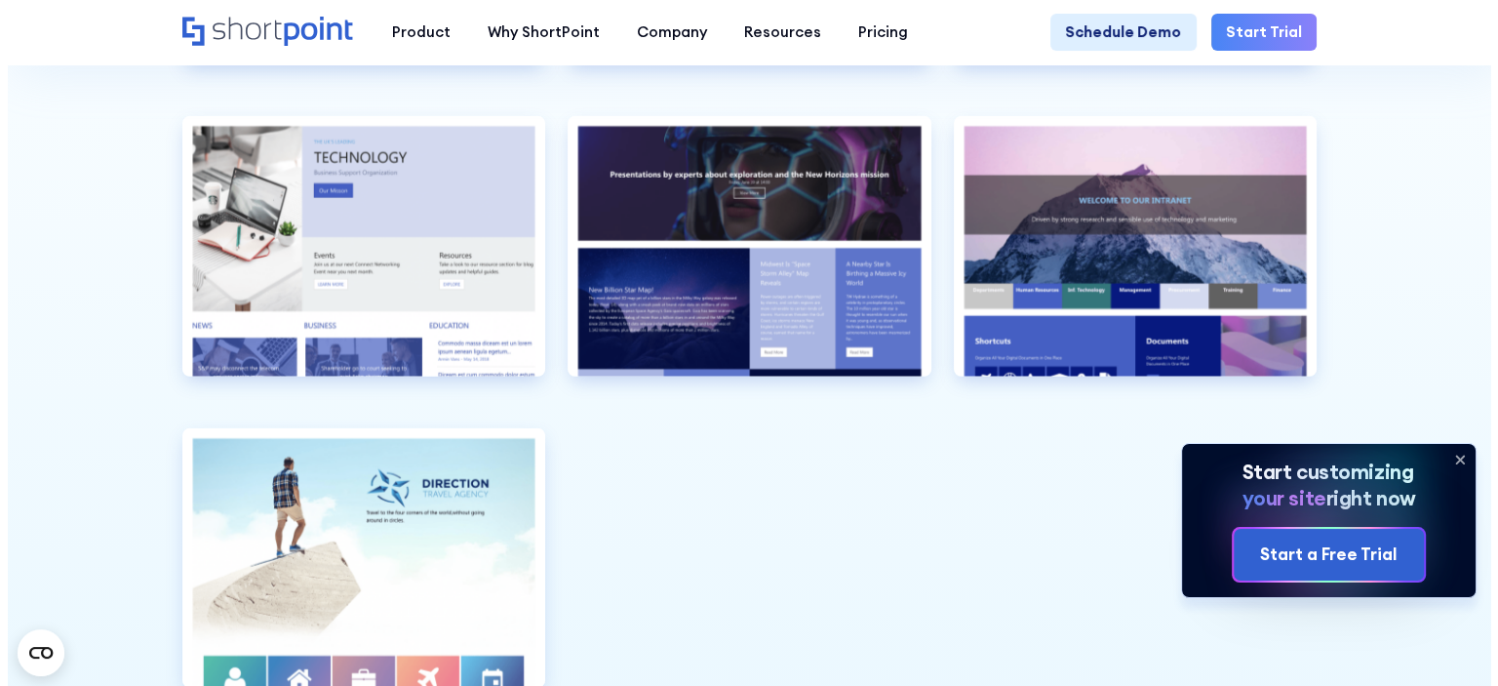
scroll to position [4681, 0]
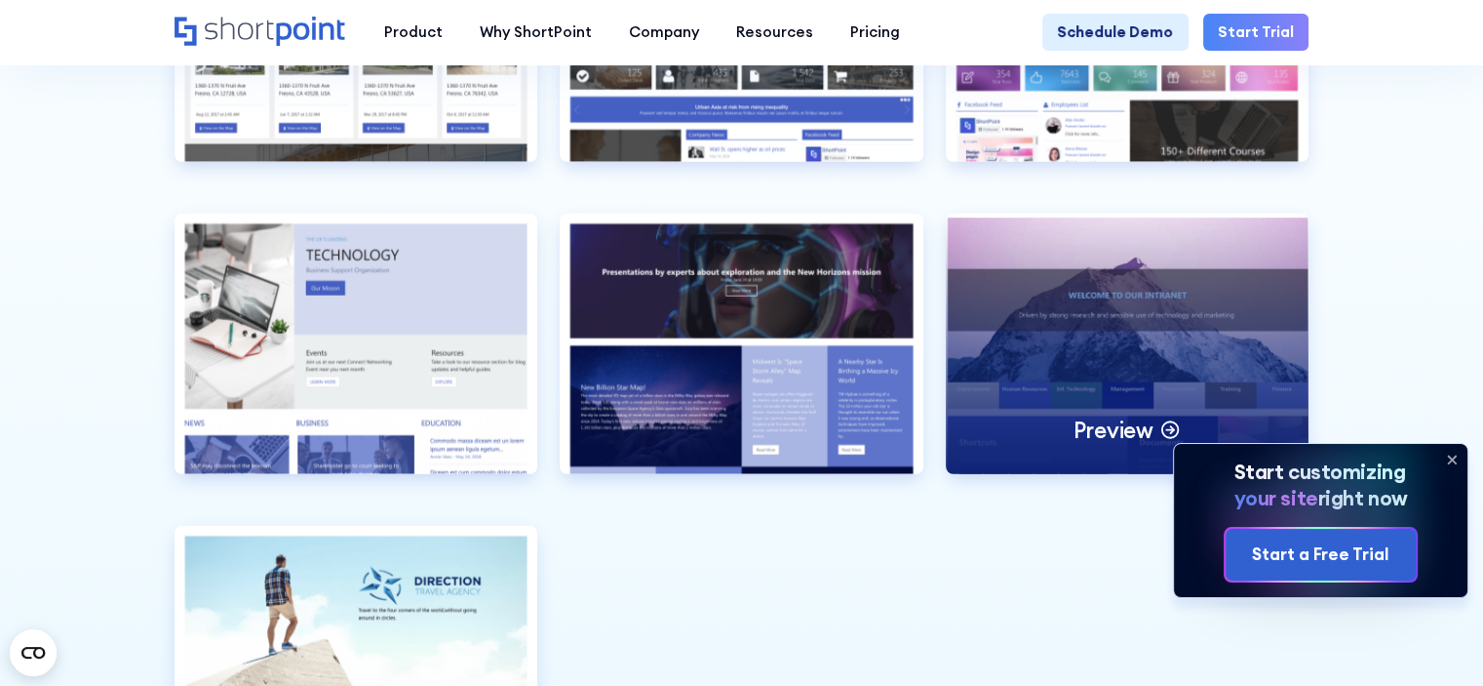
click at [1033, 349] on div "Preview" at bounding box center [1128, 343] width 364 height 259
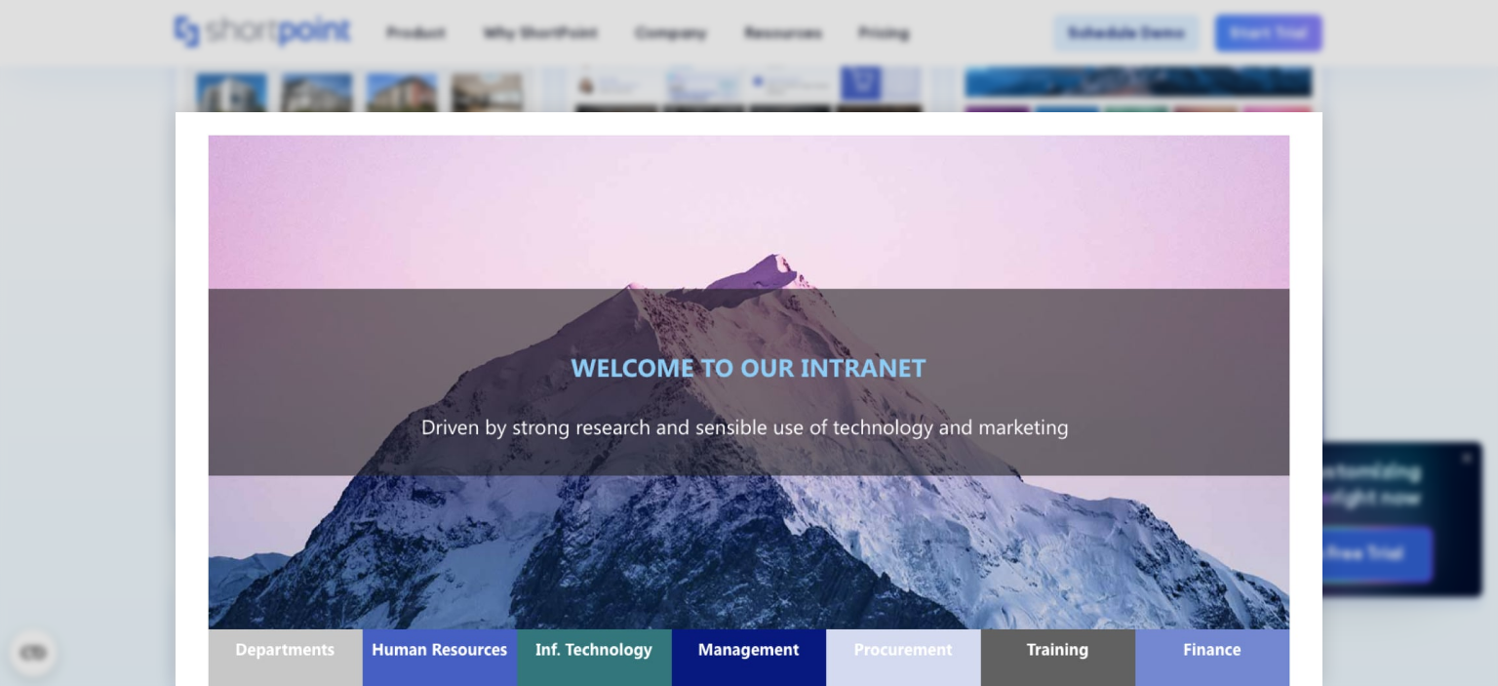
scroll to position [0, 0]
